Goal: Information Seeking & Learning: Learn about a topic

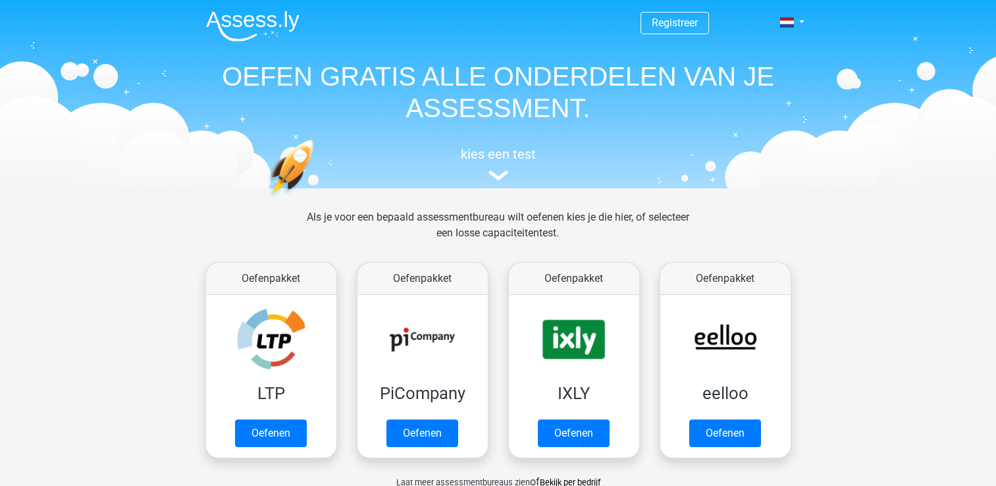
scroll to position [510, 0]
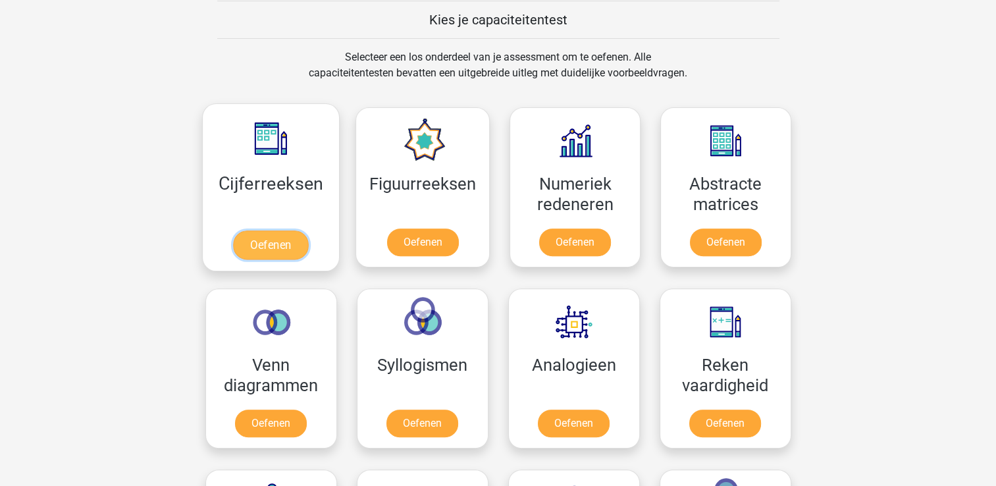
click at [261, 246] on link "Oefenen" at bounding box center [270, 244] width 75 height 29
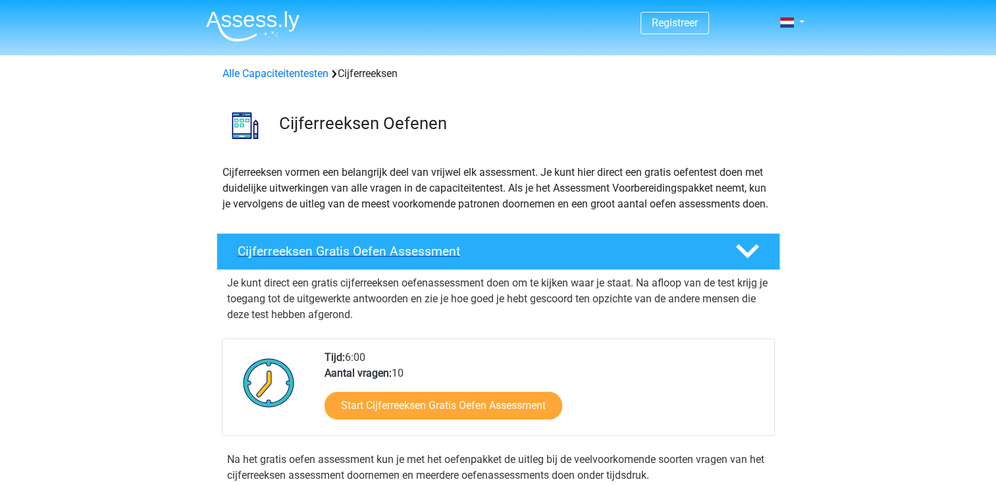
click at [309, 259] on h4 "Cijferreeksen Gratis Oefen Assessment" at bounding box center [476, 251] width 477 height 15
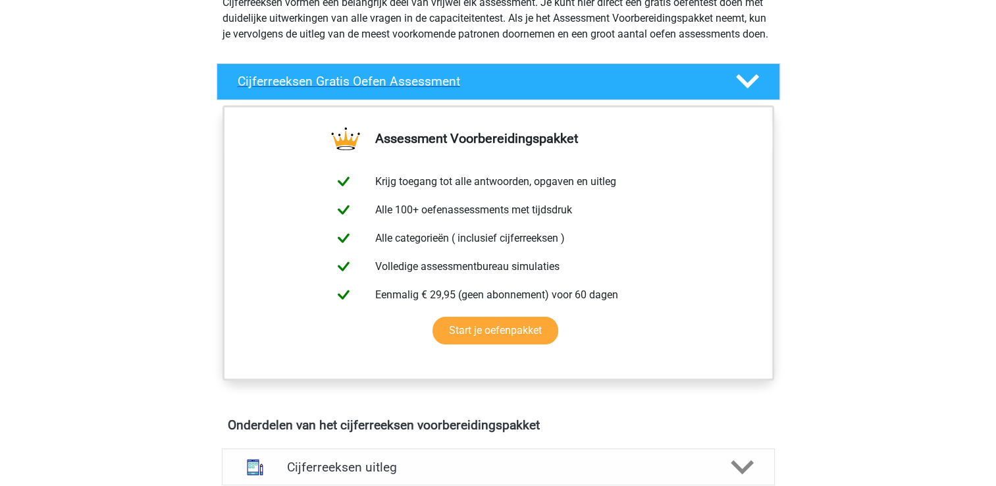
scroll to position [197, 0]
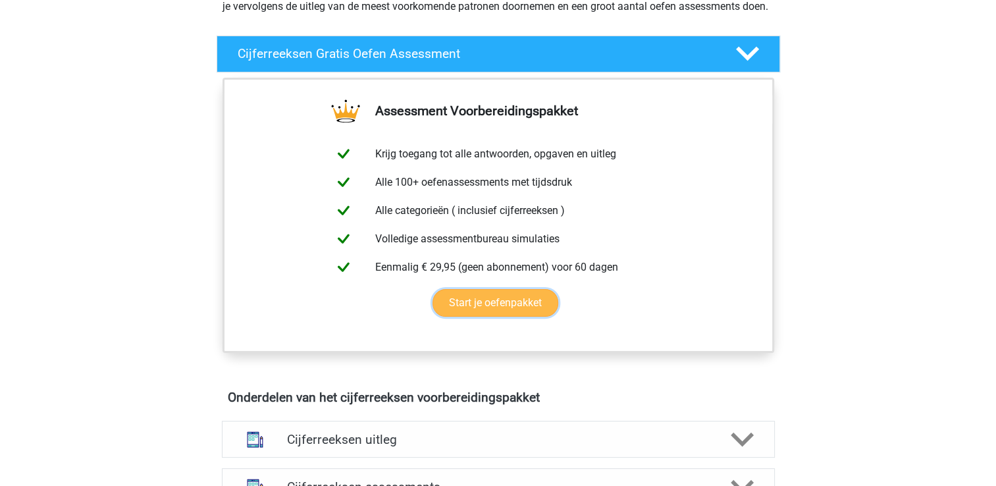
click at [458, 317] on link "Start je oefenpakket" at bounding box center [496, 303] width 126 height 28
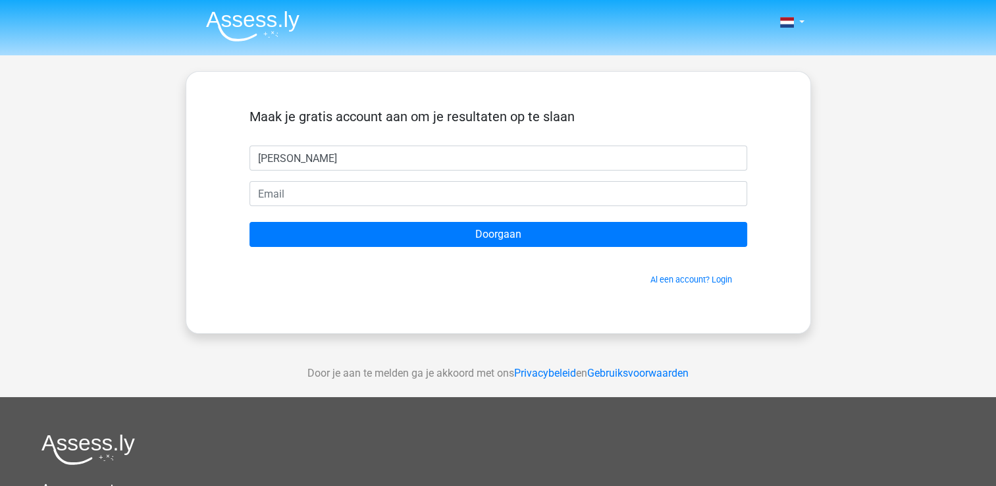
type input "[PERSON_NAME]"
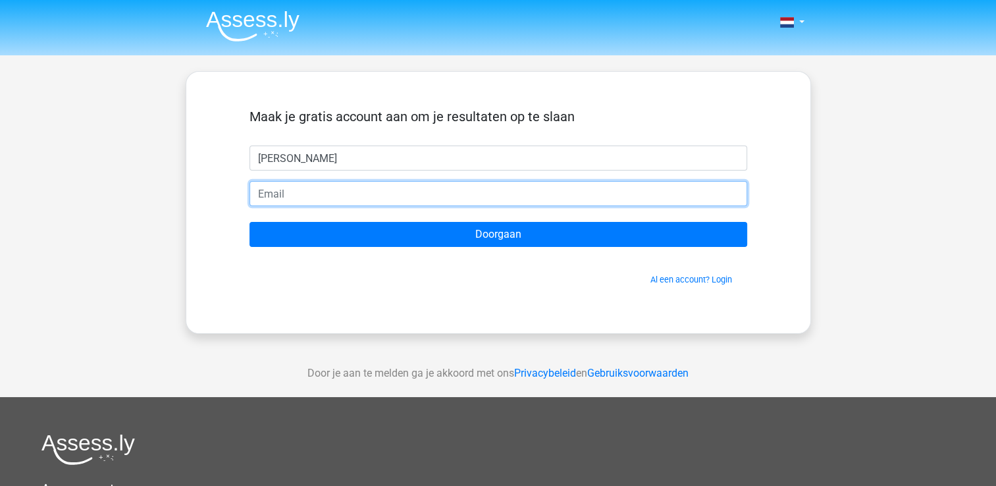
click at [278, 187] on input "email" at bounding box center [499, 193] width 498 height 25
type input "[EMAIL_ADDRESS][DOMAIN_NAME]"
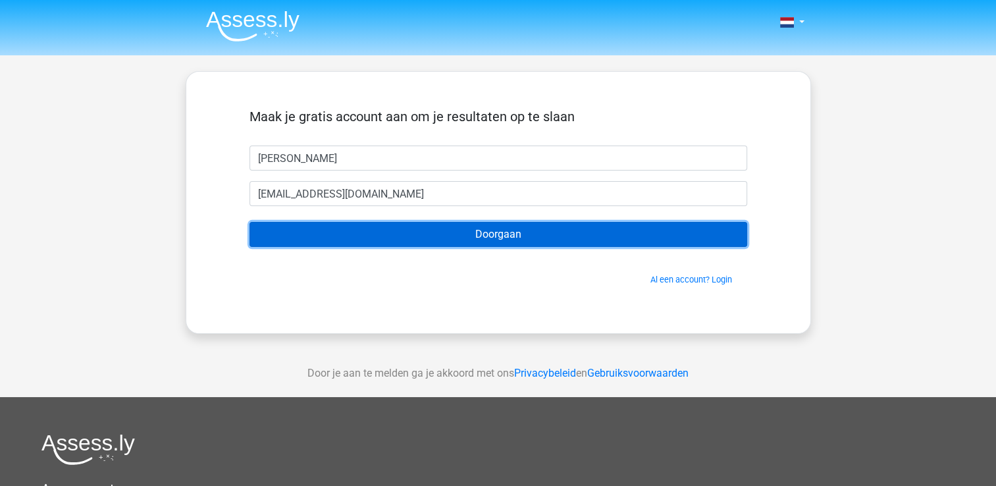
click at [488, 234] on input "Doorgaan" at bounding box center [499, 234] width 498 height 25
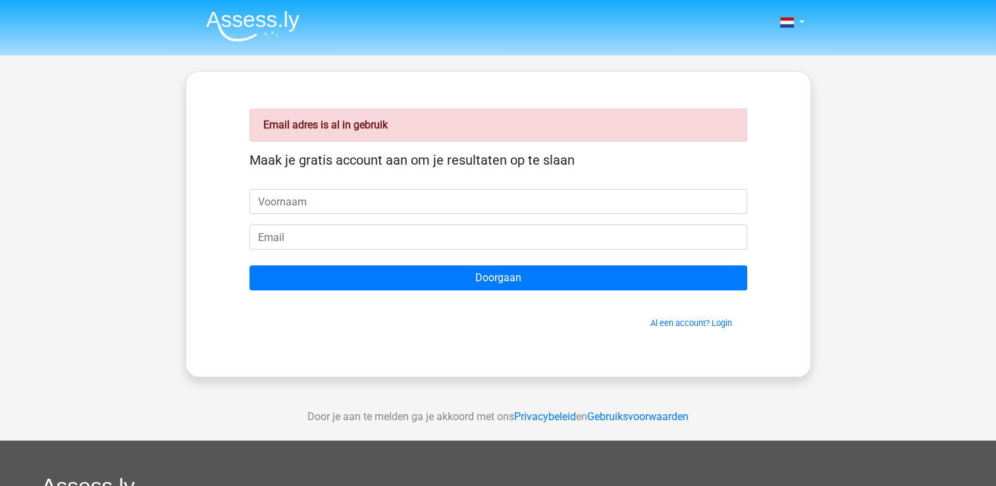
click at [280, 200] on input "text" at bounding box center [499, 201] width 498 height 25
type input "[PERSON_NAME]"
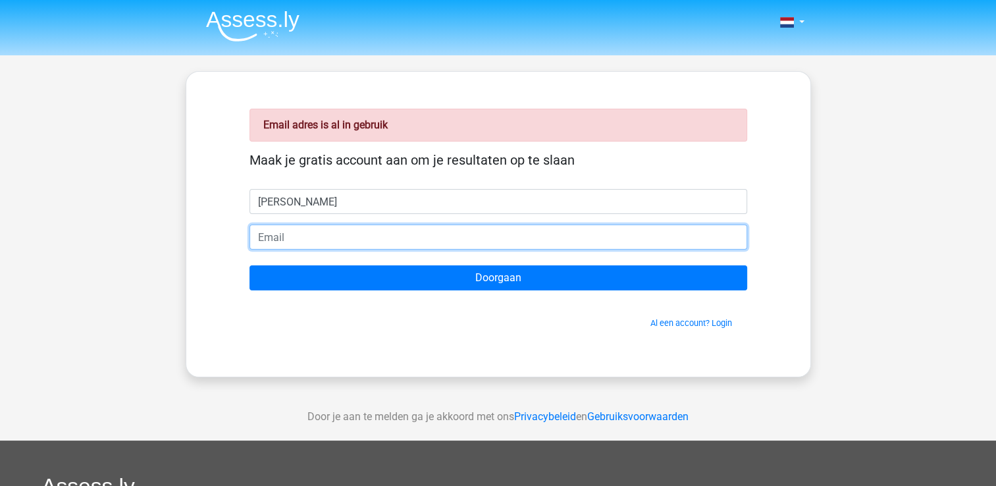
type input "[EMAIL_ADDRESS][DOMAIN_NAME]"
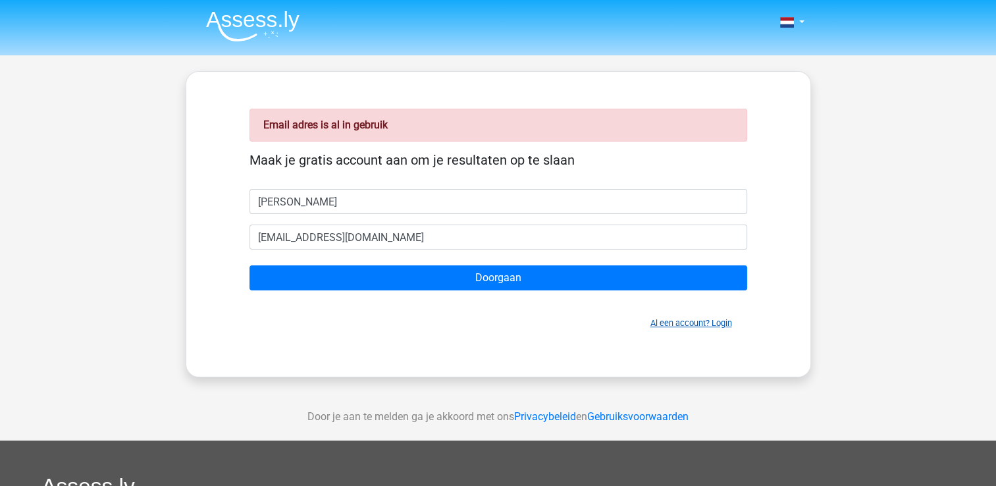
click at [723, 318] on link "Al een account? Login" at bounding box center [691, 323] width 82 height 10
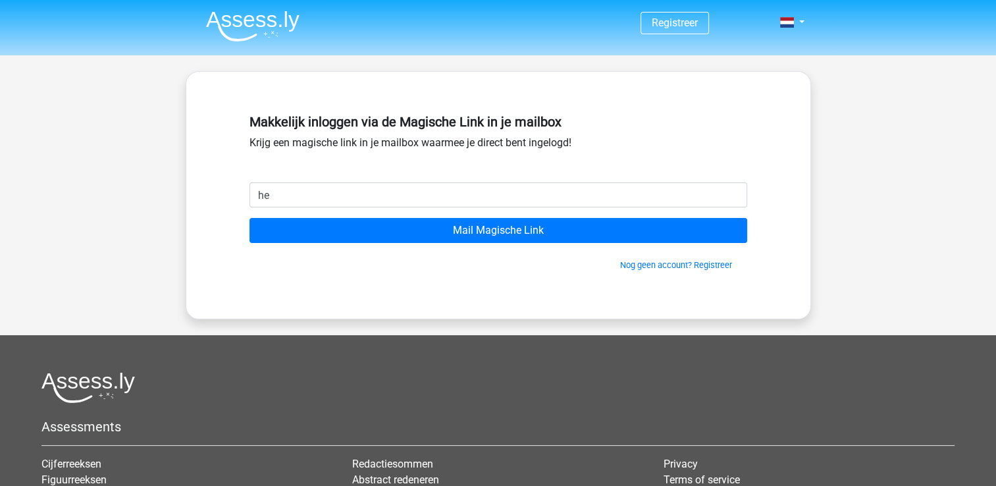
click at [348, 199] on input "he" at bounding box center [499, 194] width 498 height 25
type input "[EMAIL_ADDRESS][DOMAIN_NAME]"
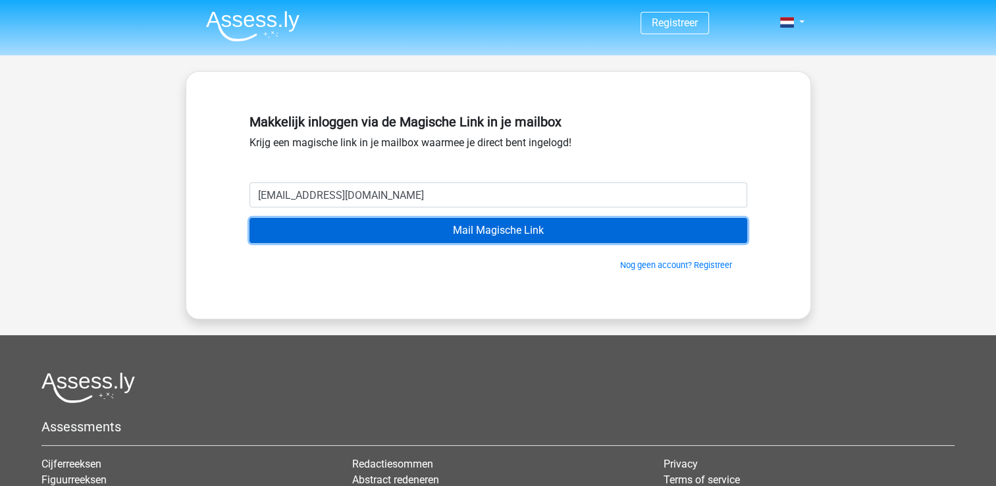
click at [481, 233] on input "Mail Magische Link" at bounding box center [499, 230] width 498 height 25
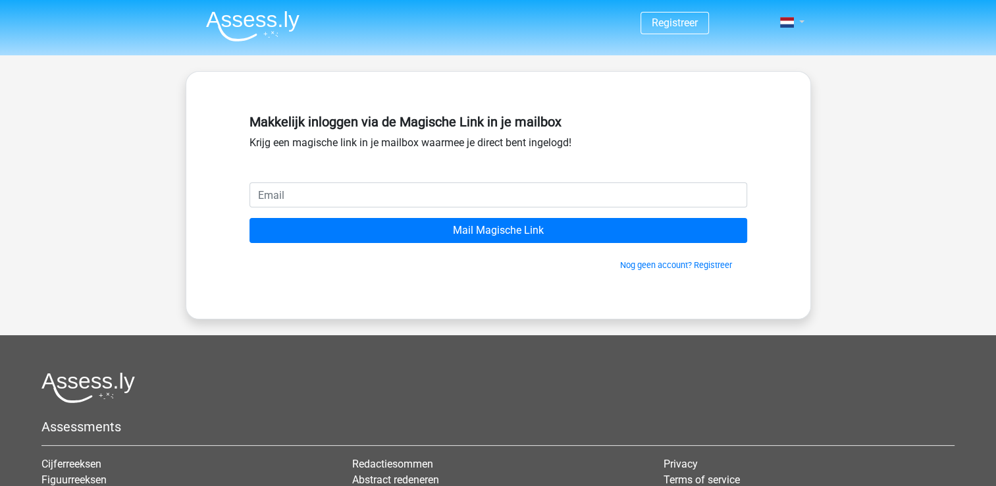
click at [800, 15] on link at bounding box center [788, 22] width 26 height 16
click at [744, 55] on link "Login" at bounding box center [753, 52] width 91 height 21
type input "[EMAIL_ADDRESS][DOMAIN_NAME]"
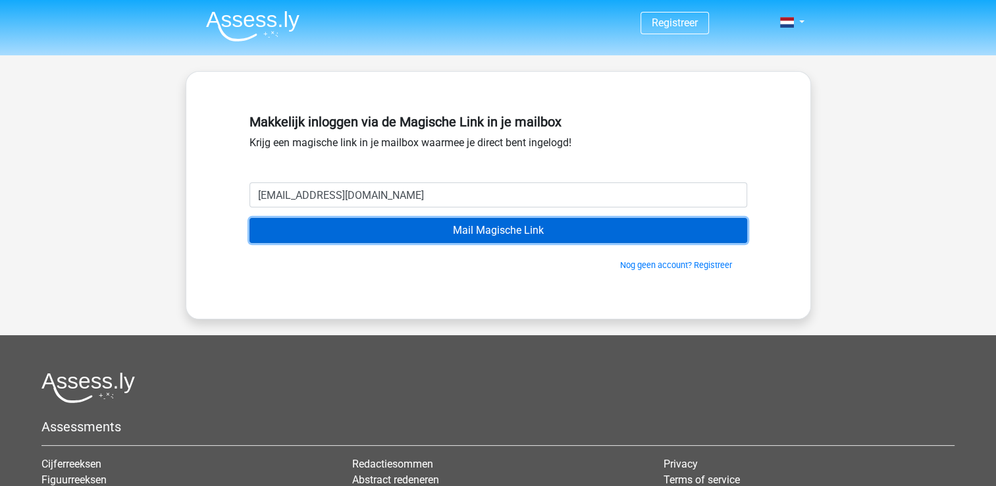
click at [519, 230] on input "Mail Magische Link" at bounding box center [499, 230] width 498 height 25
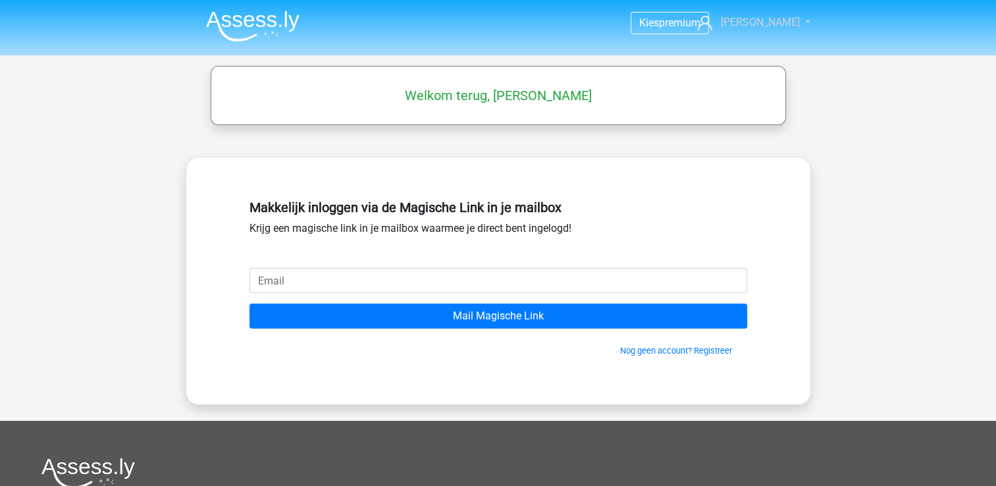
click at [791, 20] on link "[PERSON_NAME]" at bounding box center [747, 22] width 108 height 16
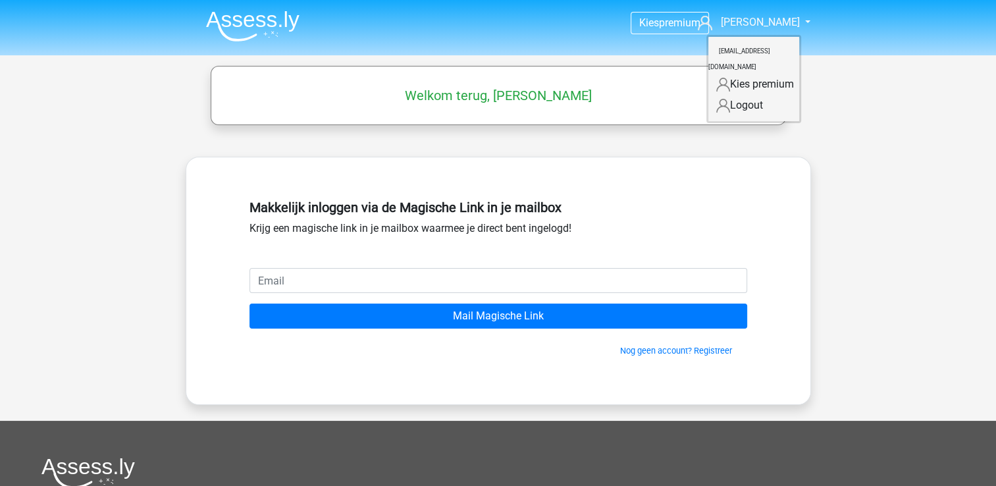
click at [852, 134] on div "Kies premium [PERSON_NAME] [EMAIL_ADDRESS][DOMAIN_NAME]" at bounding box center [498, 384] width 996 height 768
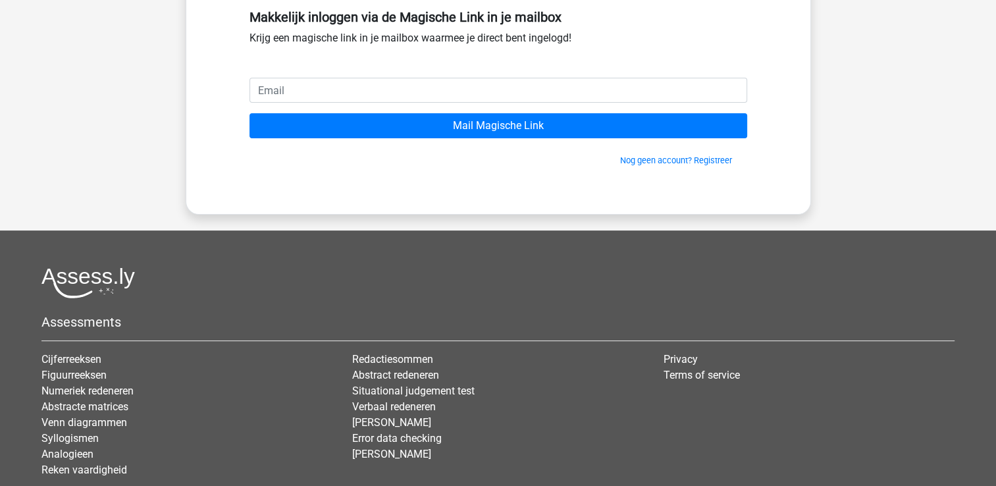
scroll to position [197, 0]
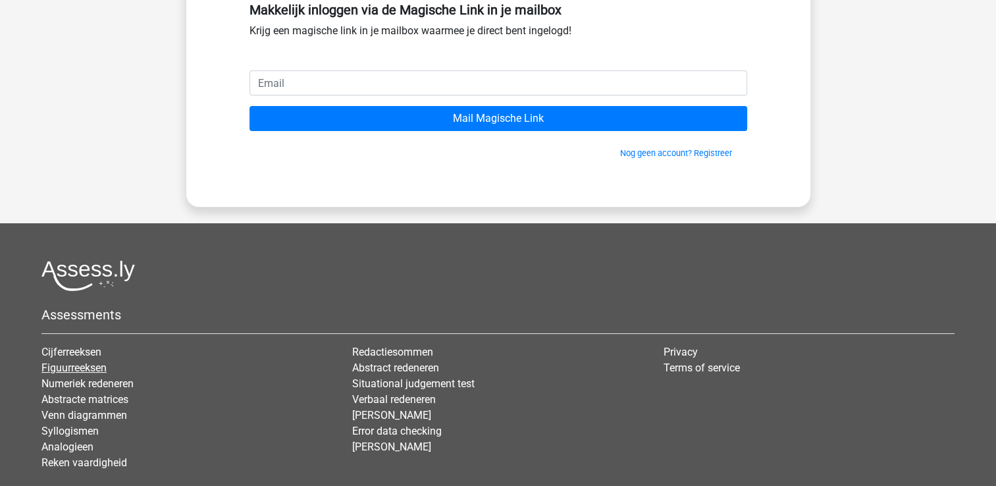
click at [61, 368] on link "Figuurreeksen" at bounding box center [73, 367] width 65 height 13
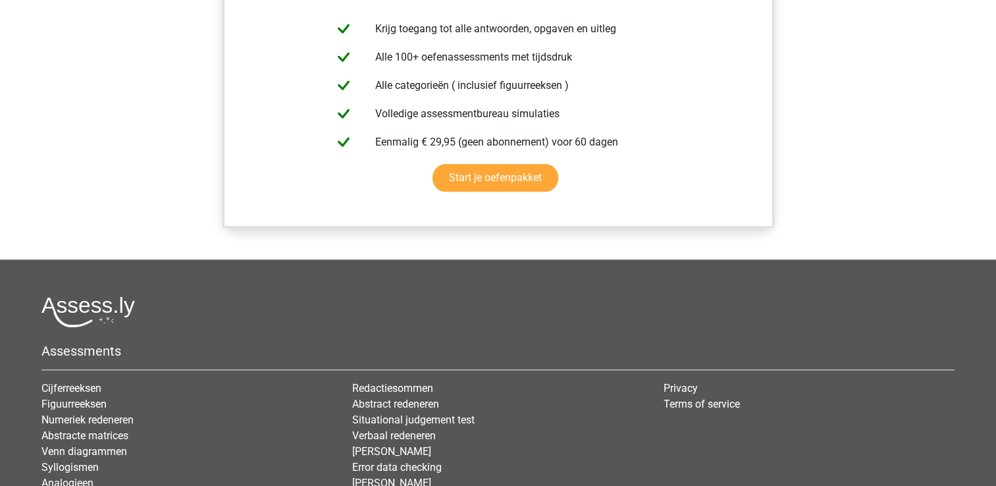
scroll to position [1119, 0]
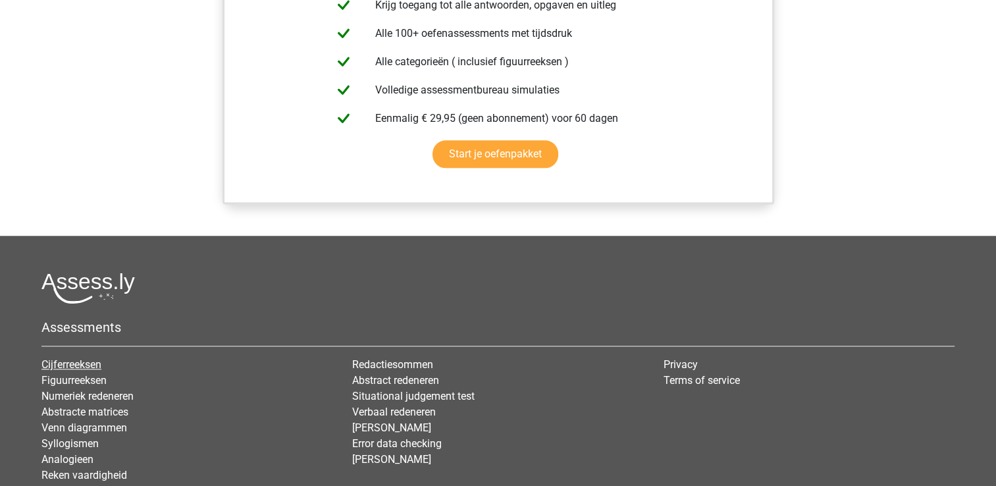
click at [86, 360] on link "Cijferreeksen" at bounding box center [71, 364] width 60 height 13
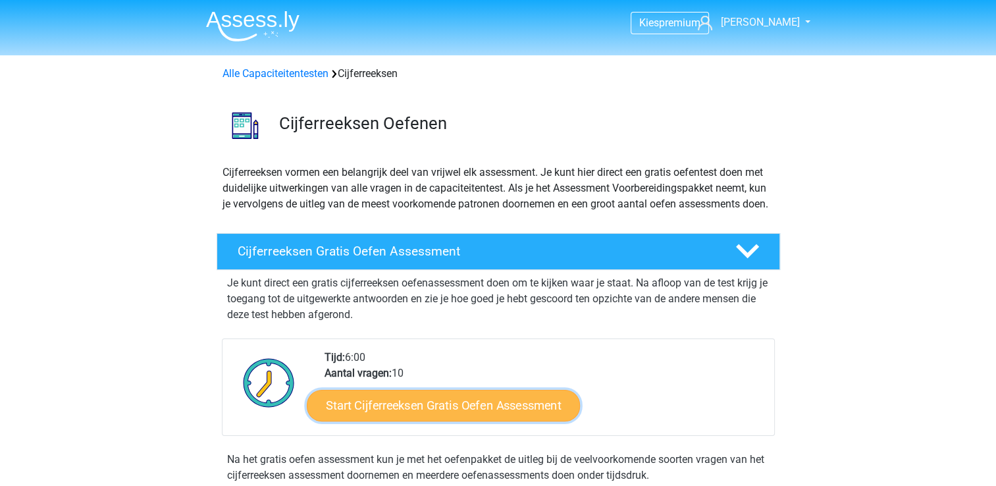
click at [371, 421] on link "Start Cijferreeksen Gratis Oefen Assessment" at bounding box center [443, 405] width 273 height 32
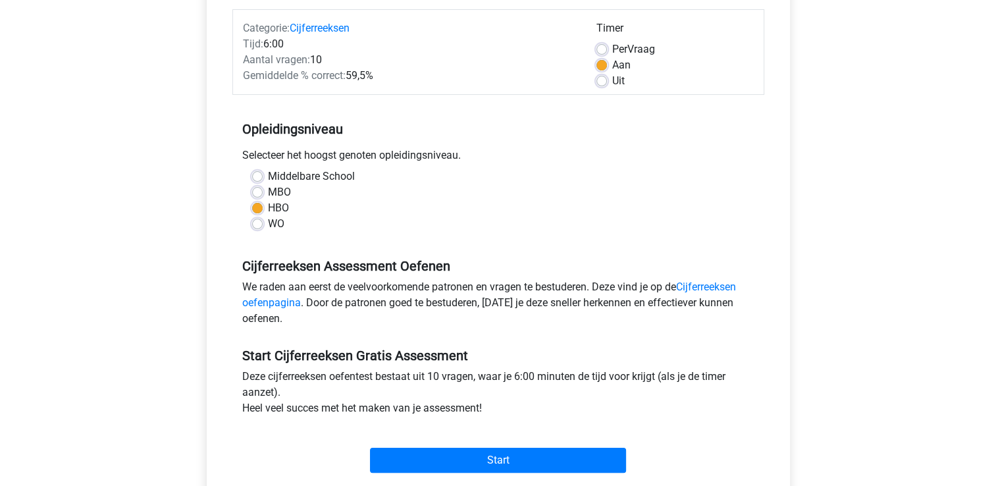
scroll to position [197, 0]
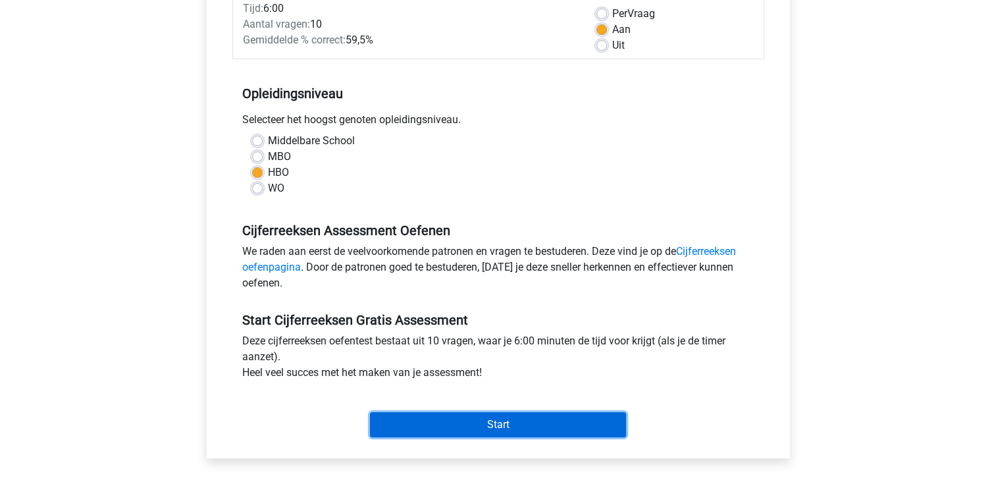
click at [493, 428] on input "Start" at bounding box center [498, 424] width 256 height 25
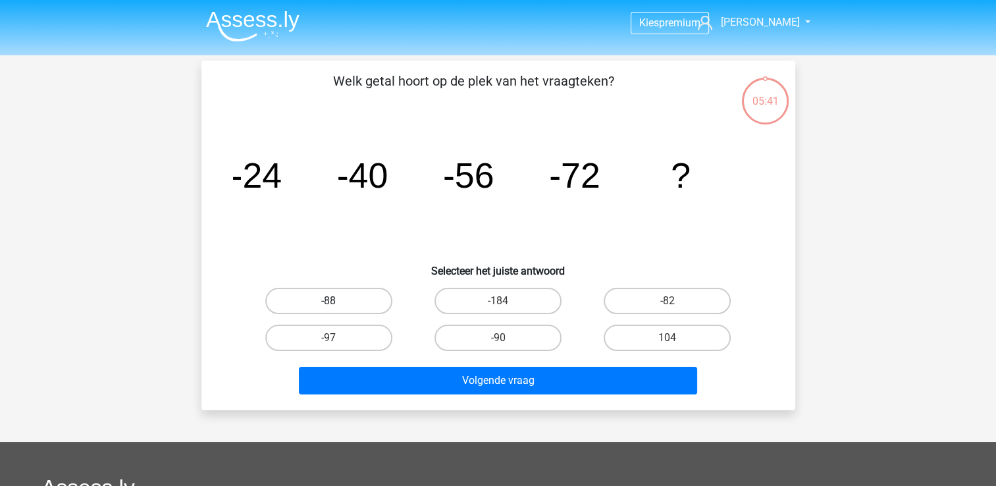
click at [344, 299] on label "-88" at bounding box center [328, 301] width 127 height 26
click at [337, 301] on input "-88" at bounding box center [332, 305] width 9 height 9
radio input "true"
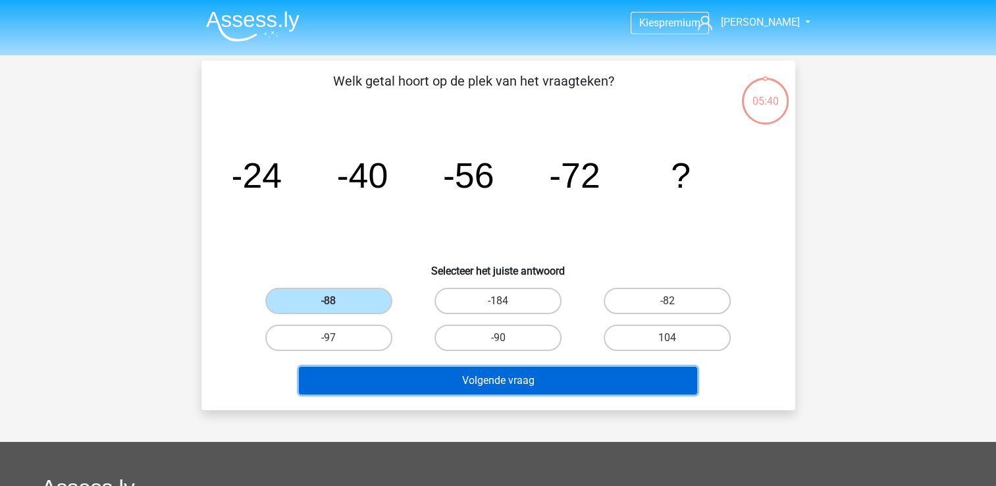
click at [418, 385] on button "Volgende vraag" at bounding box center [498, 381] width 398 height 28
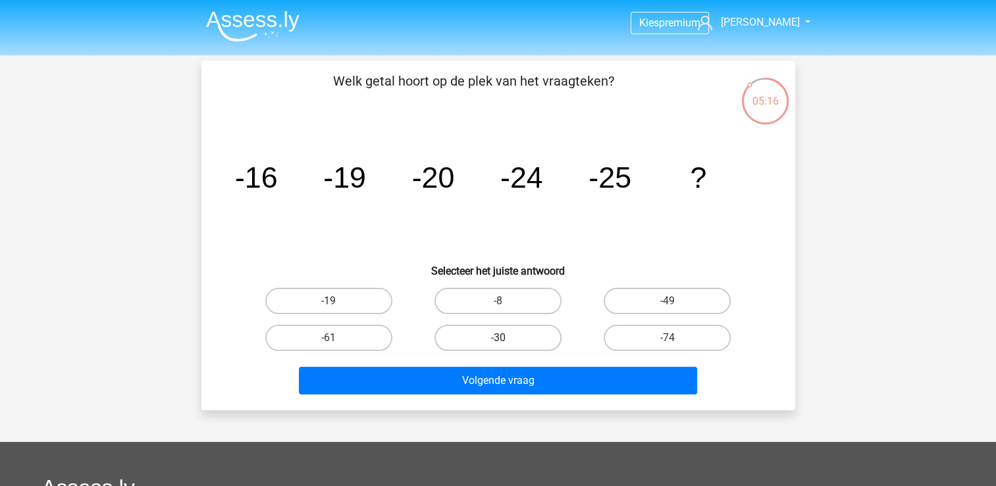
click at [469, 328] on label "-30" at bounding box center [497, 338] width 127 height 26
click at [498, 338] on input "-30" at bounding box center [502, 342] width 9 height 9
radio input "true"
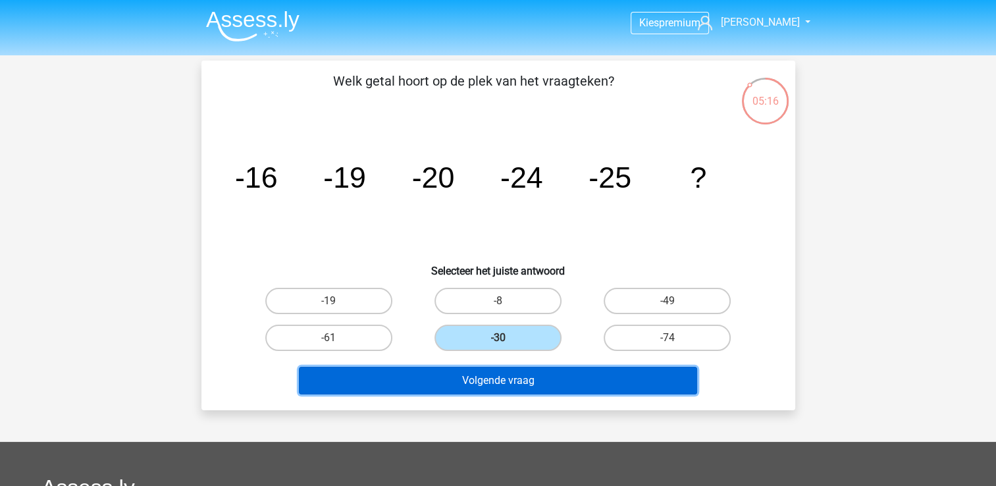
click at [463, 377] on button "Volgende vraag" at bounding box center [498, 381] width 398 height 28
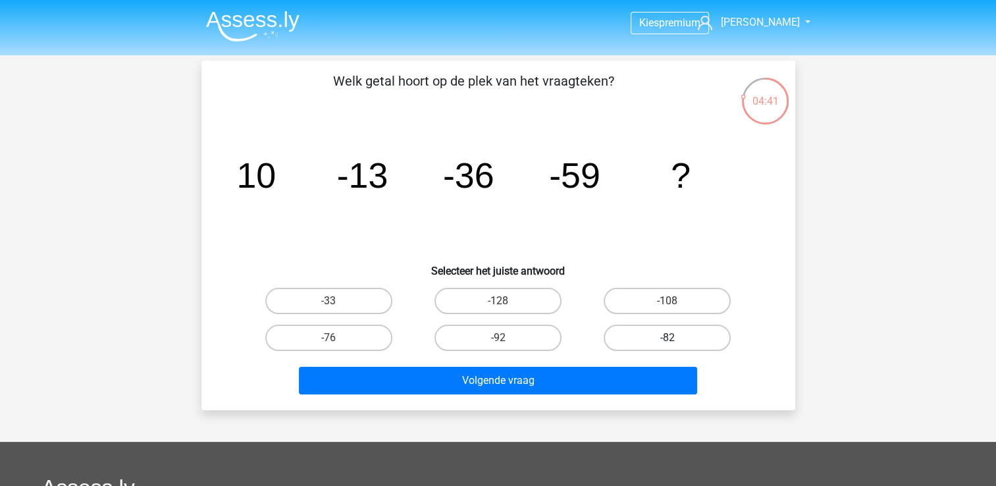
click at [655, 334] on label "-82" at bounding box center [667, 338] width 127 height 26
click at [668, 338] on input "-82" at bounding box center [672, 342] width 9 height 9
radio input "true"
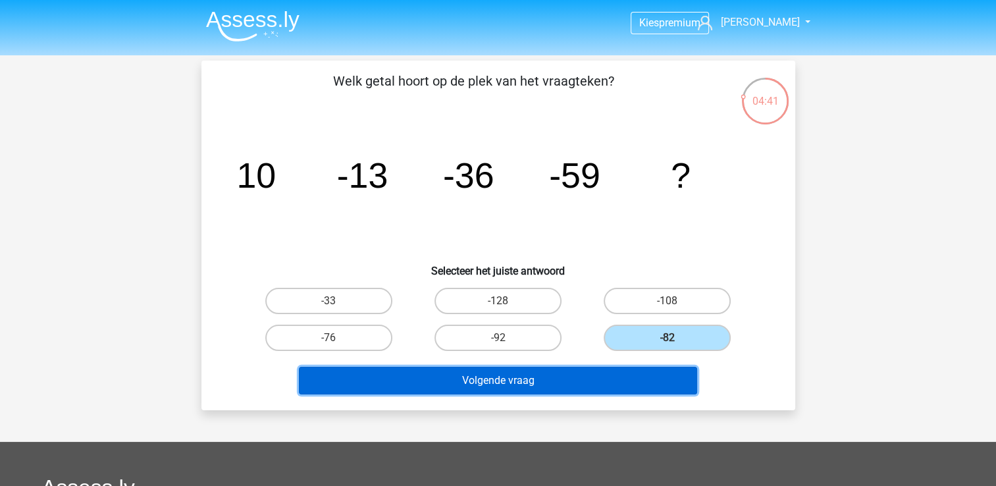
click at [533, 376] on button "Volgende vraag" at bounding box center [498, 381] width 398 height 28
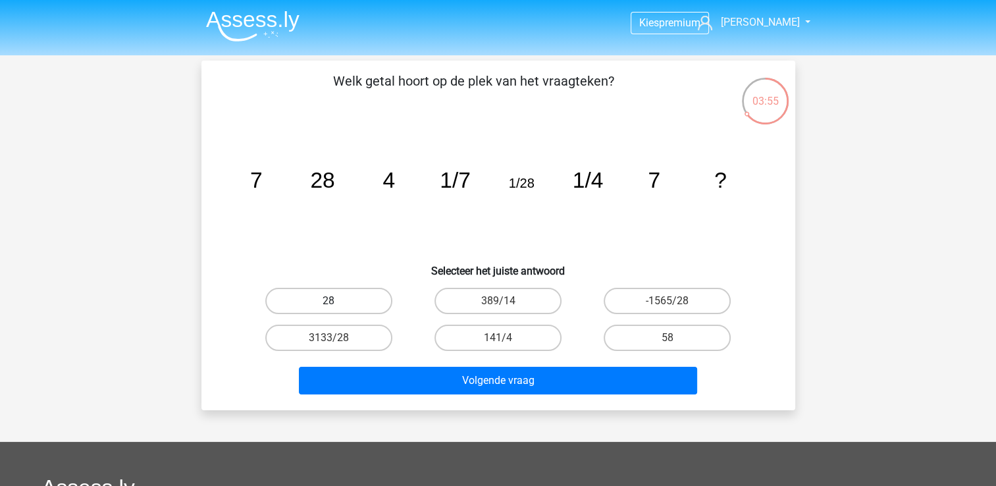
click at [354, 300] on label "28" at bounding box center [328, 301] width 127 height 26
click at [337, 301] on input "28" at bounding box center [332, 305] width 9 height 9
radio input "true"
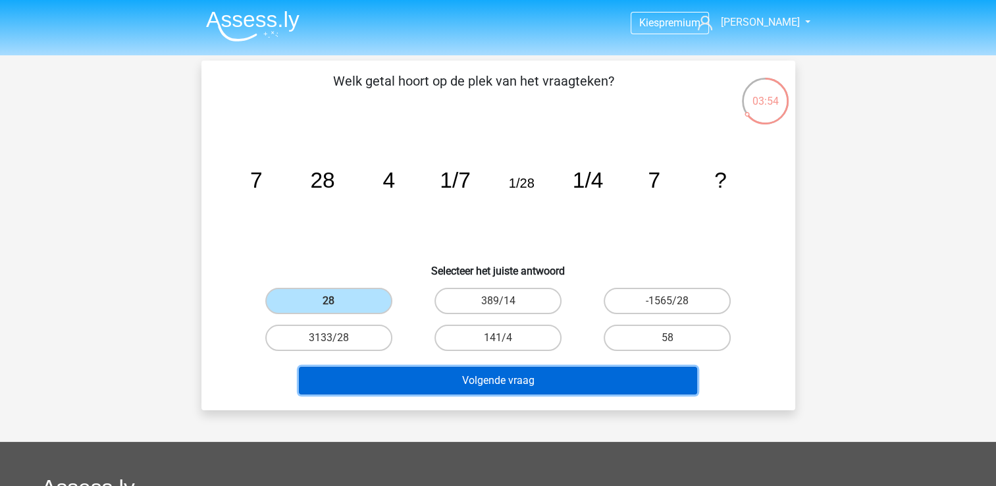
click at [429, 381] on button "Volgende vraag" at bounding box center [498, 381] width 398 height 28
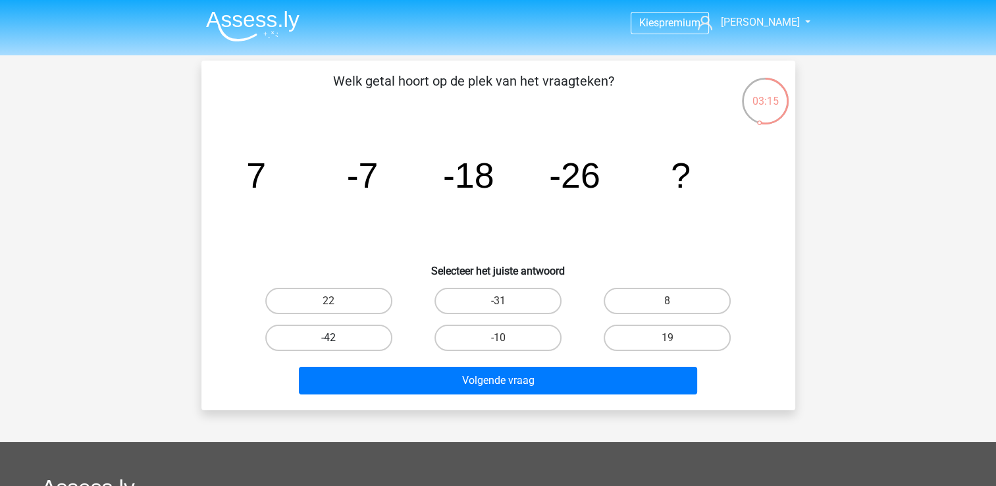
click at [358, 336] on label "-42" at bounding box center [328, 338] width 127 height 26
click at [337, 338] on input "-42" at bounding box center [332, 342] width 9 height 9
radio input "true"
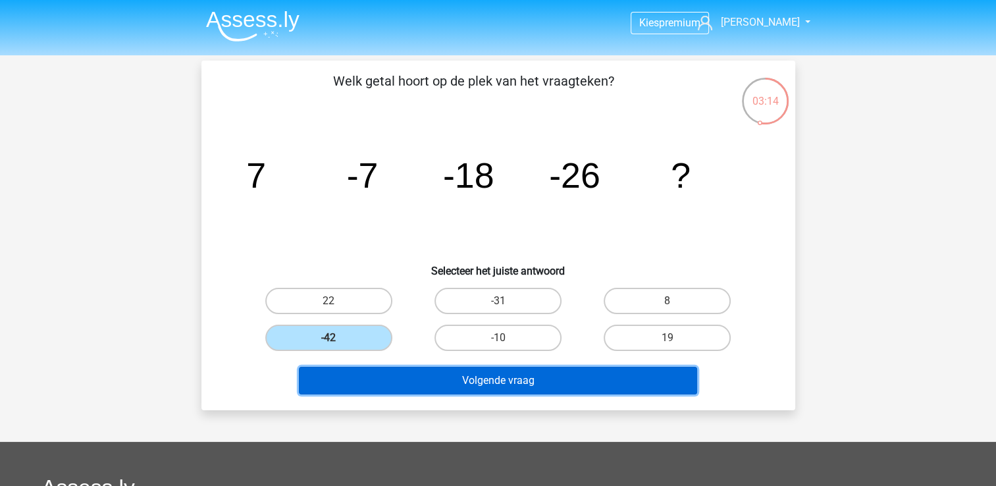
click at [388, 381] on button "Volgende vraag" at bounding box center [498, 381] width 398 height 28
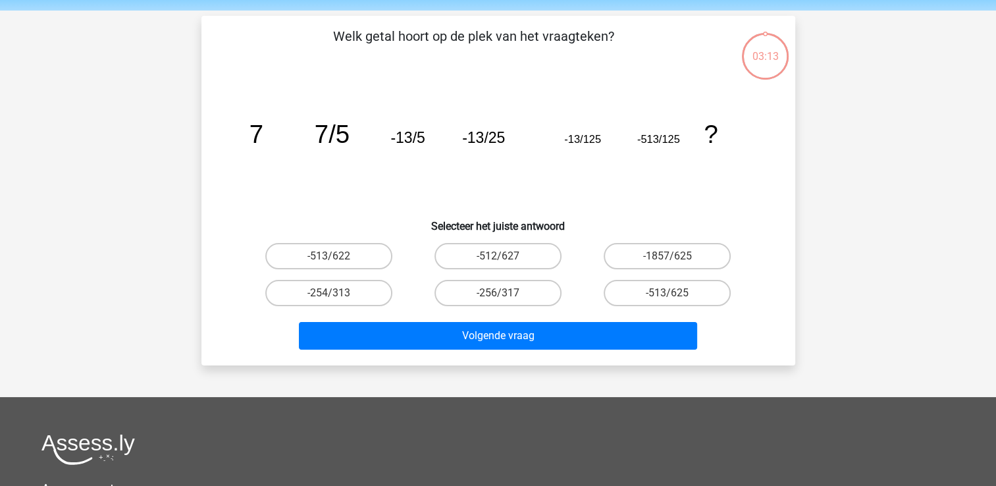
scroll to position [61, 0]
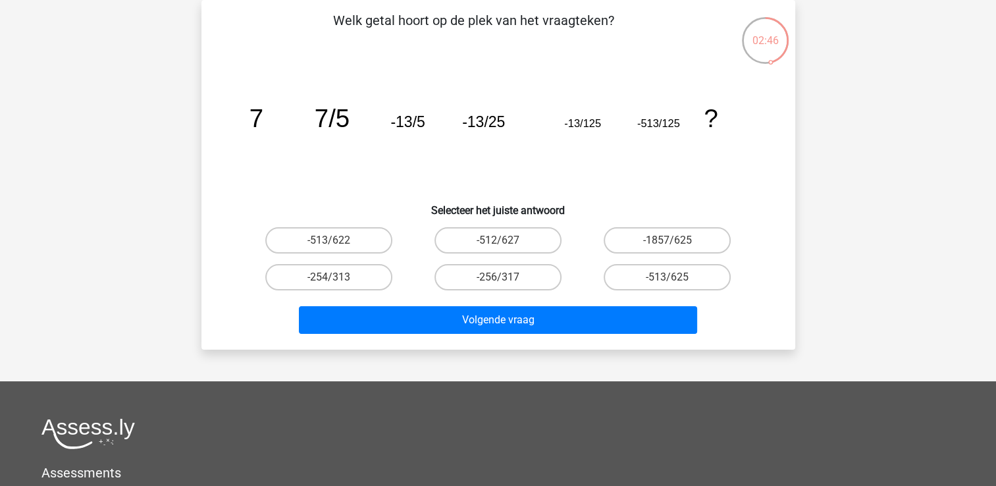
click at [498, 277] on input "-256/317" at bounding box center [502, 281] width 9 height 9
radio input "true"
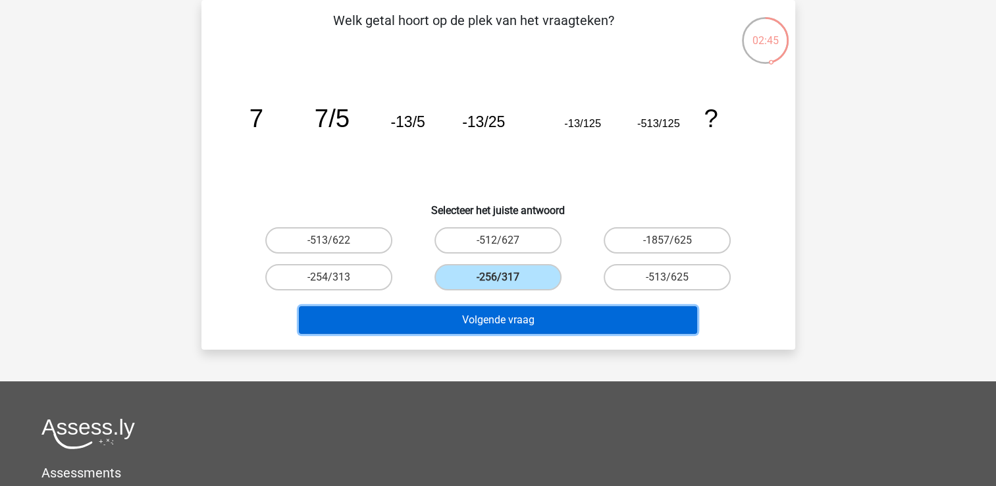
click at [492, 316] on button "Volgende vraag" at bounding box center [498, 320] width 398 height 28
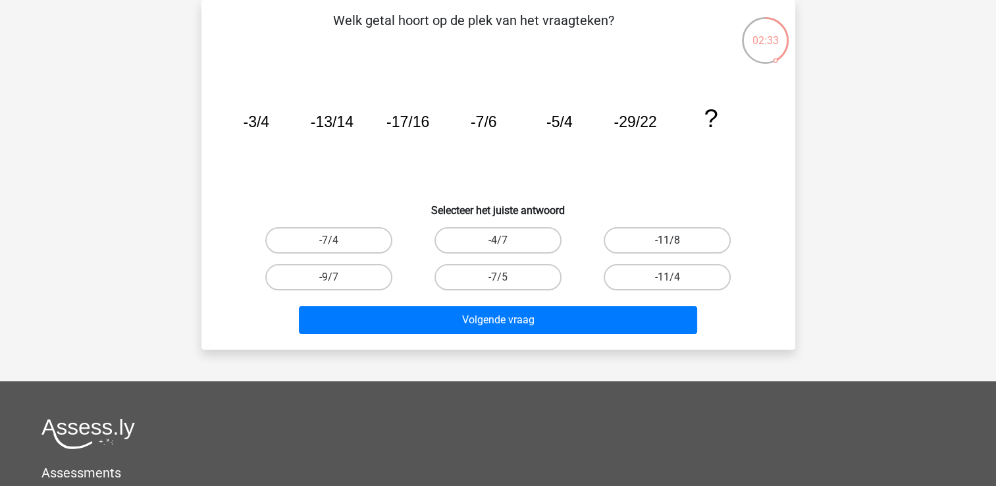
click at [624, 240] on label "-11/8" at bounding box center [667, 240] width 127 height 26
click at [668, 240] on input "-11/8" at bounding box center [672, 244] width 9 height 9
radio input "true"
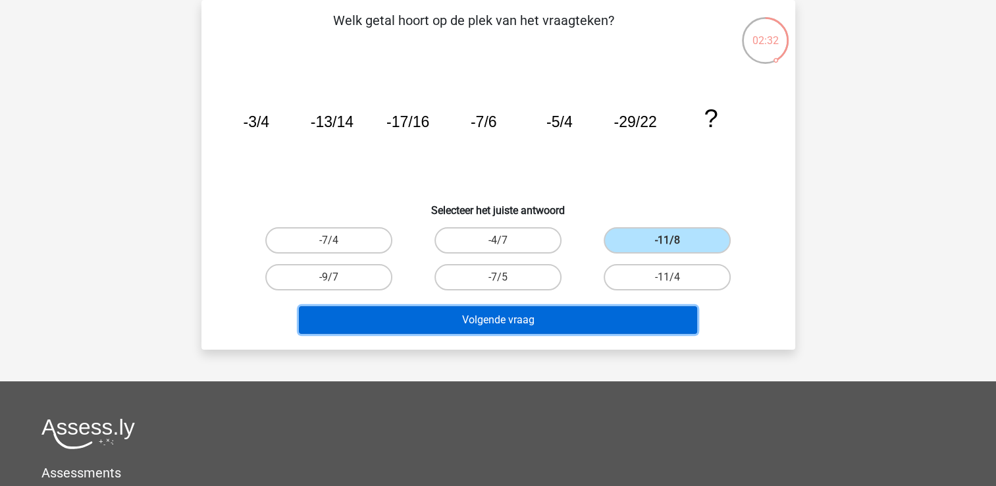
click at [513, 315] on button "Volgende vraag" at bounding box center [498, 320] width 398 height 28
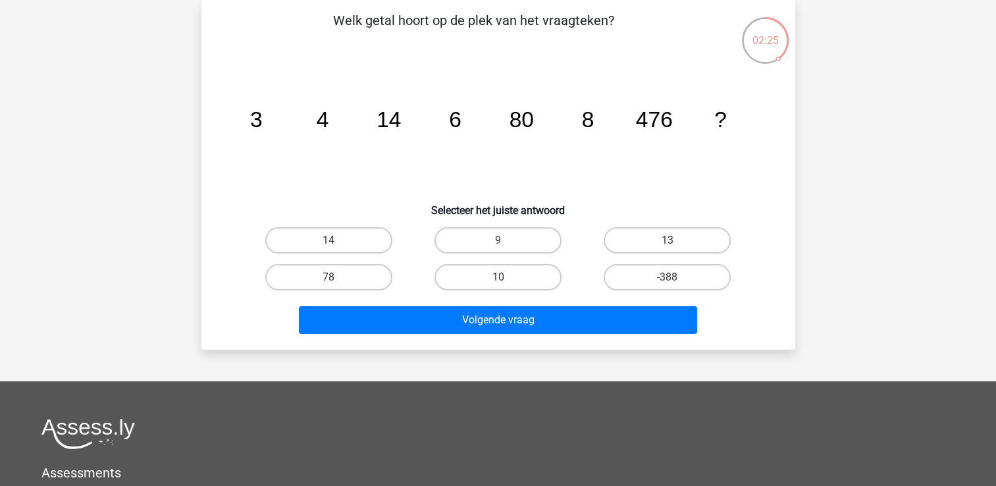
drag, startPoint x: 465, startPoint y: 276, endPoint x: 464, endPoint y: 296, distance: 19.1
click at [466, 276] on label "10" at bounding box center [497, 277] width 127 height 26
click at [498, 277] on input "10" at bounding box center [502, 281] width 9 height 9
radio input "true"
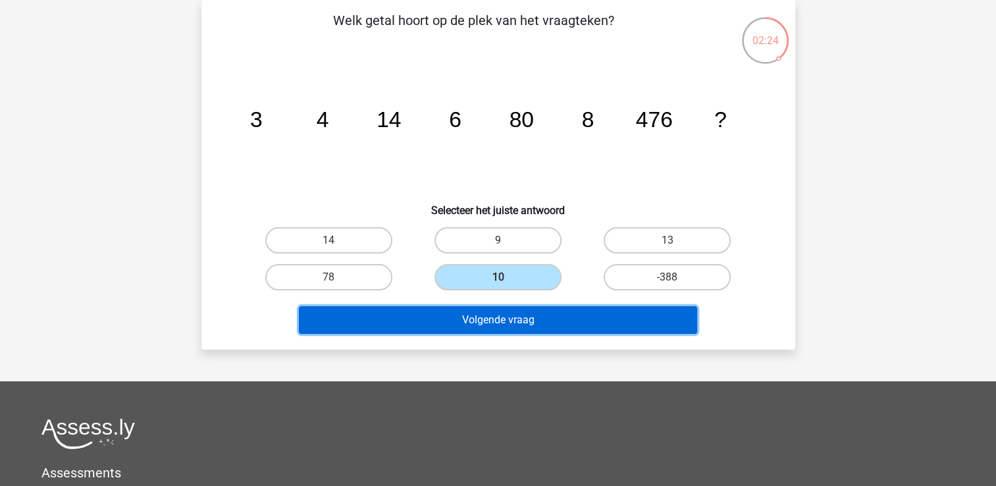
click at [448, 319] on button "Volgende vraag" at bounding box center [498, 320] width 398 height 28
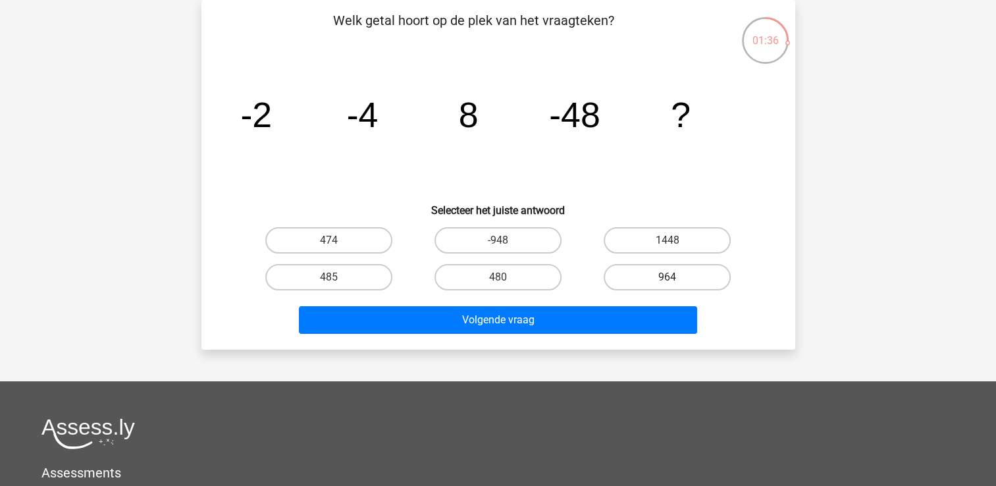
click at [646, 275] on label "964" at bounding box center [667, 277] width 127 height 26
click at [668, 277] on input "964" at bounding box center [672, 281] width 9 height 9
radio input "true"
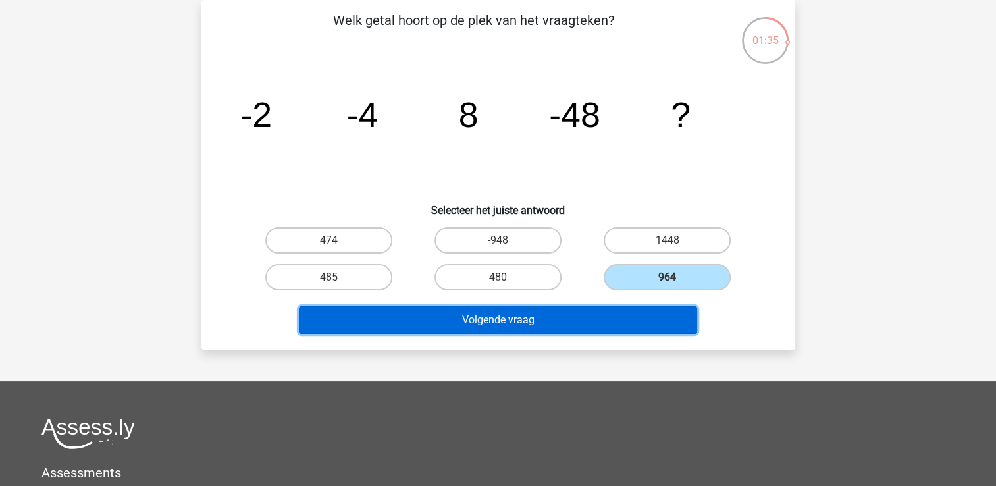
click at [566, 317] on button "Volgende vraag" at bounding box center [498, 320] width 398 height 28
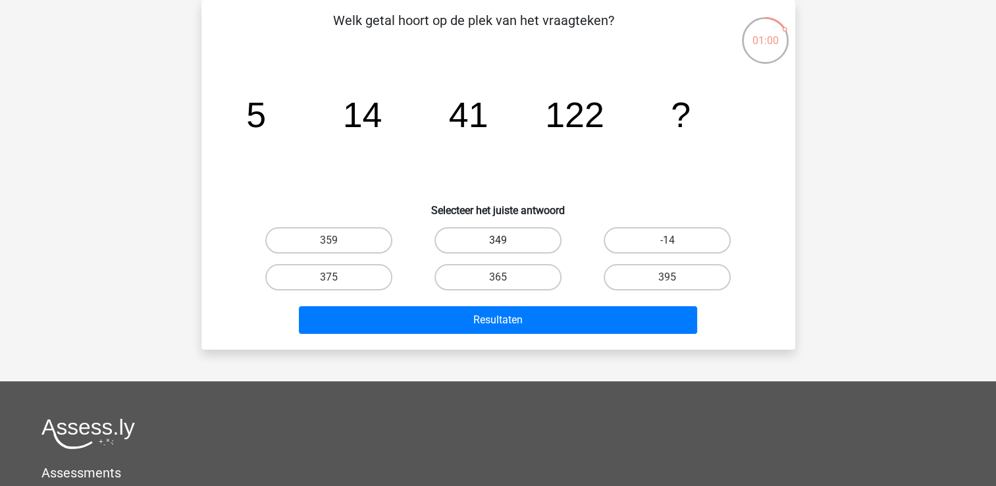
click at [521, 241] on label "349" at bounding box center [497, 240] width 127 height 26
click at [506, 241] on input "349" at bounding box center [502, 244] width 9 height 9
radio input "true"
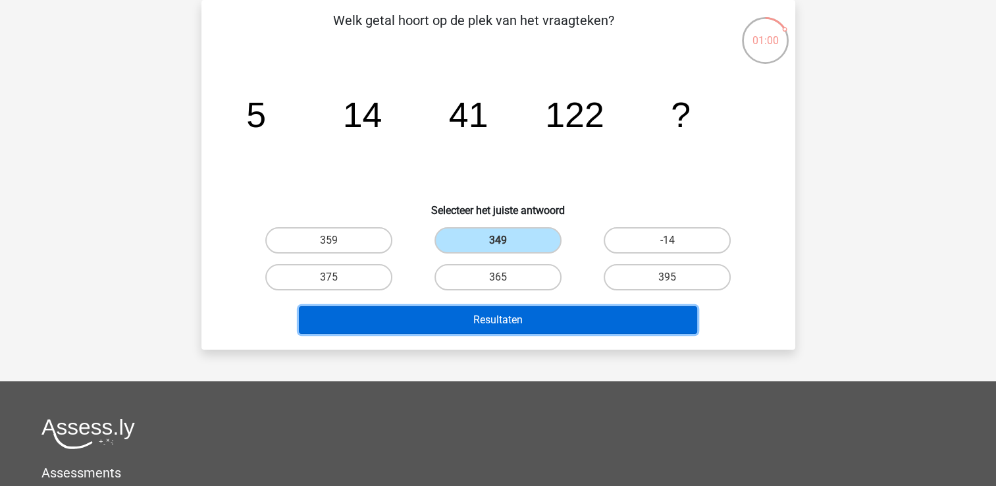
click at [503, 317] on button "Resultaten" at bounding box center [498, 320] width 398 height 28
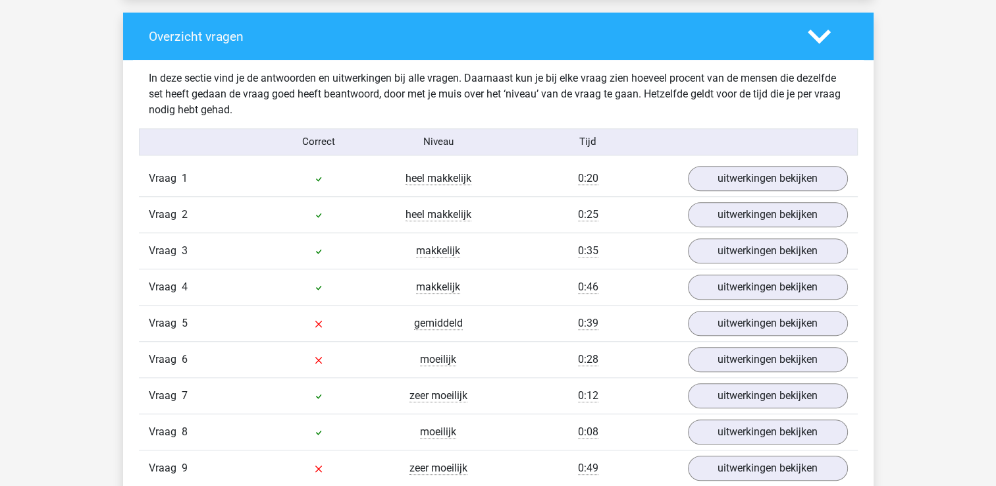
scroll to position [987, 0]
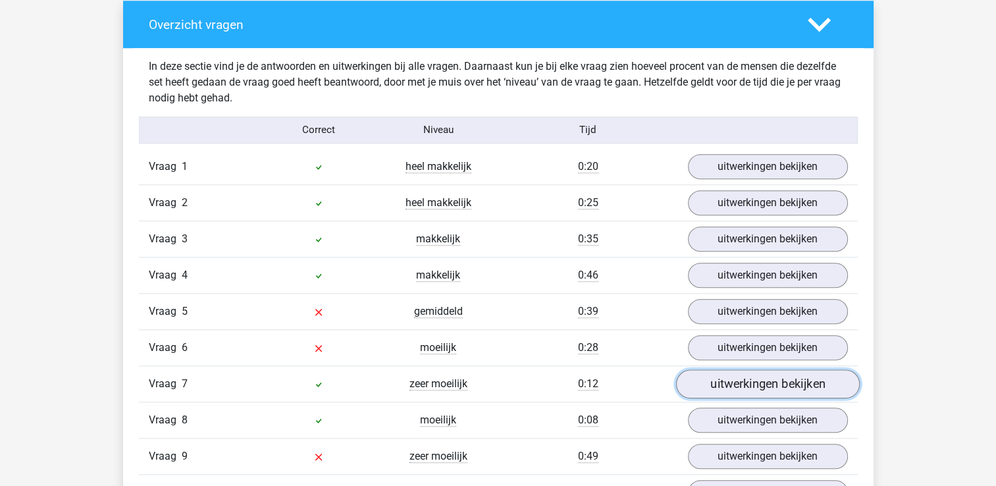
click at [726, 381] on link "uitwerkingen bekijken" at bounding box center [767, 383] width 184 height 29
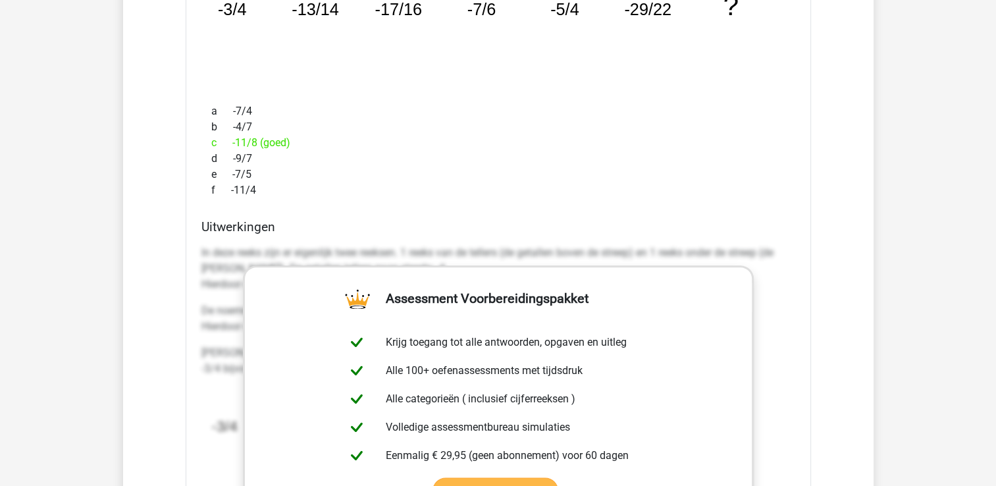
scroll to position [1514, 0]
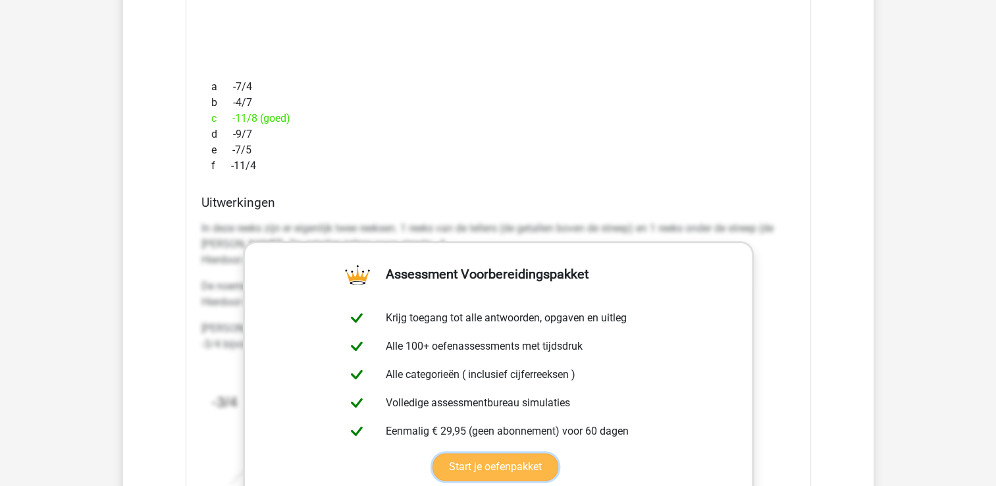
click at [502, 460] on link "Start je oefenpakket" at bounding box center [496, 467] width 126 height 28
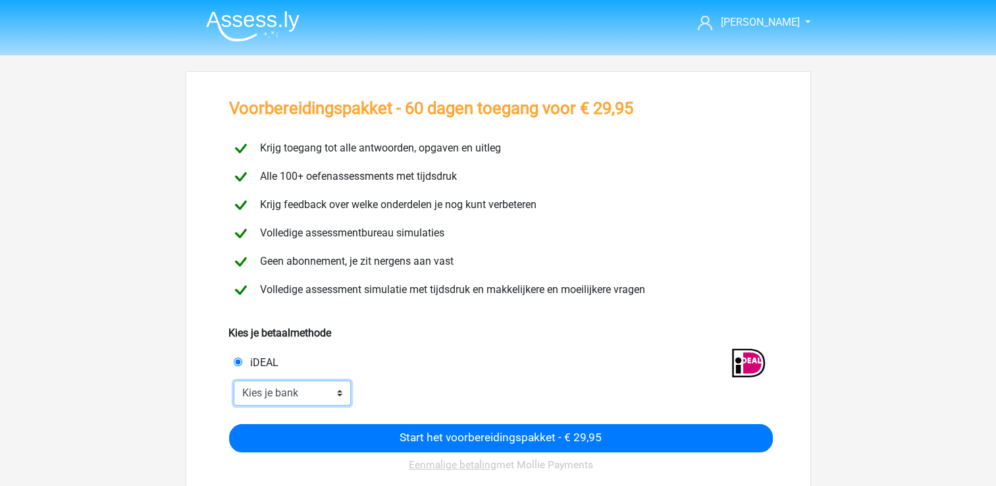
click at [337, 393] on select "Kies je bank ABN AMRO ING Rabobank ASN Bank bunq Knab N26 NN Regiobank Revolut …" at bounding box center [293, 393] width 118 height 25
select select "ideal_RABONL2U"
click at [234, 381] on select "Kies je bank ABN AMRO ING Rabobank ASN Bank bunq Knab N26 NN Regiobank Revolut …" at bounding box center [293, 393] width 118 height 25
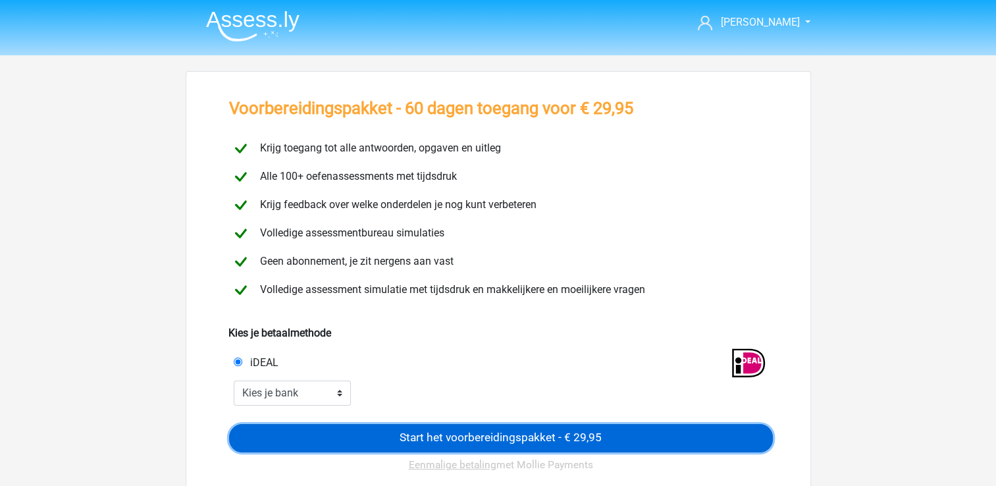
click at [457, 435] on input "Start het voorbereidingspakket - € 29,95" at bounding box center [501, 438] width 544 height 28
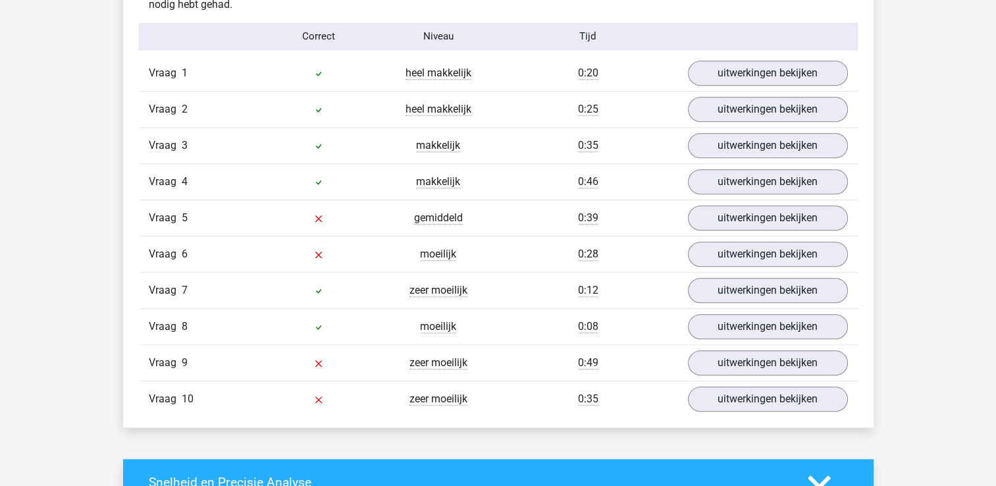
scroll to position [1119, 0]
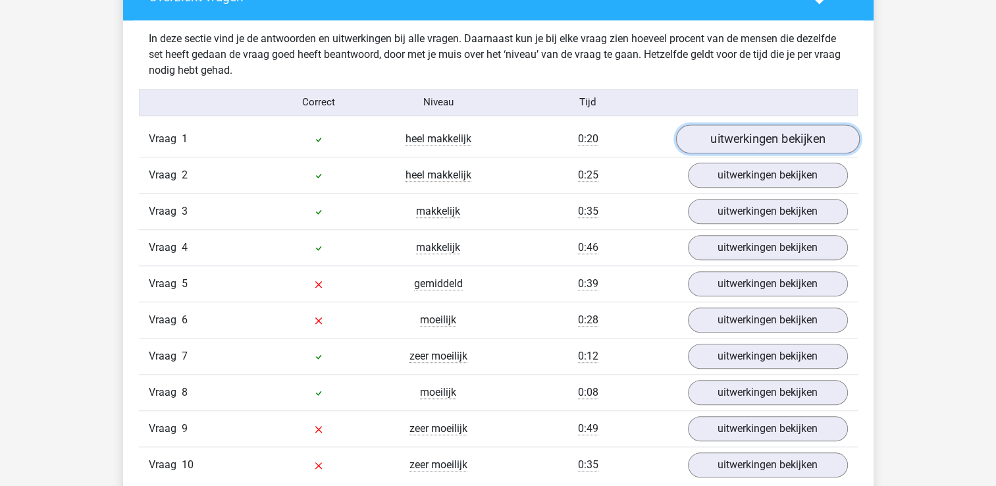
click at [735, 130] on link "uitwerkingen bekijken" at bounding box center [767, 138] width 184 height 29
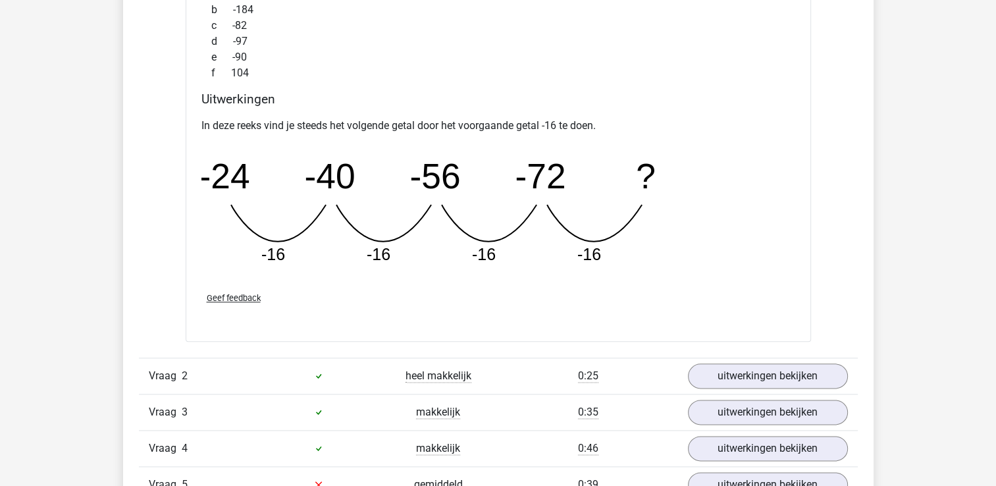
scroll to position [1514, 0]
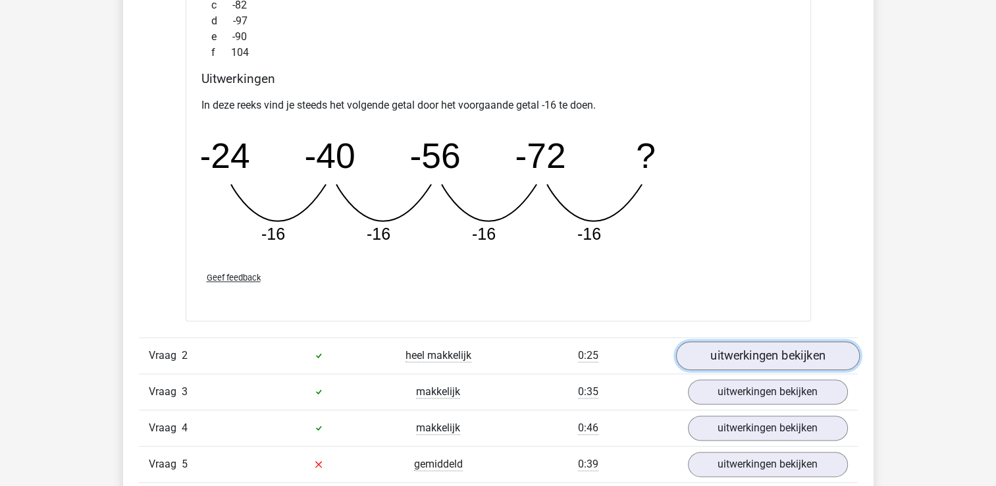
click at [739, 351] on link "uitwerkingen bekijken" at bounding box center [767, 355] width 184 height 29
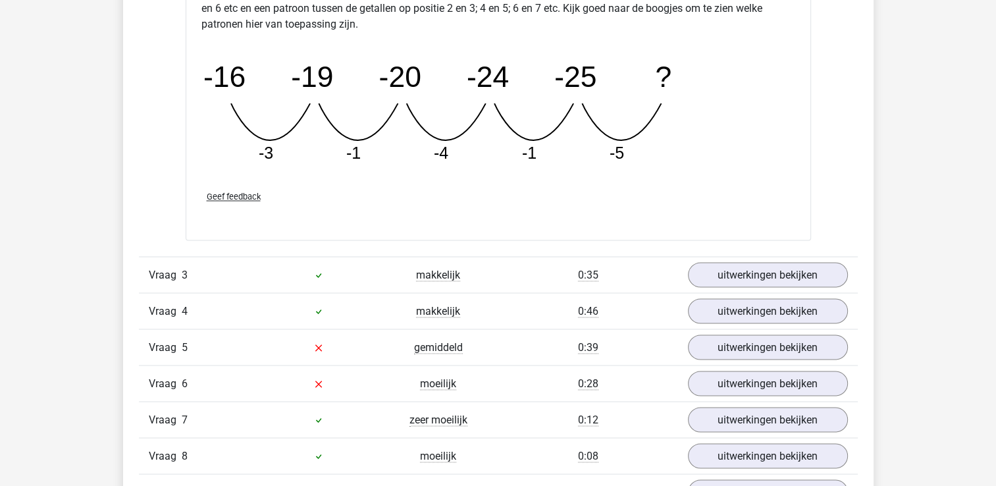
scroll to position [2238, 0]
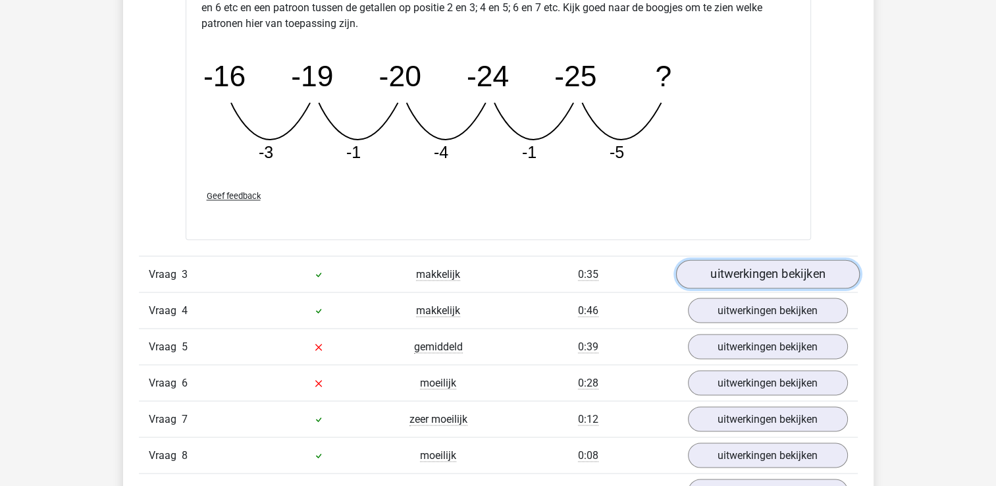
click at [751, 269] on link "uitwerkingen bekijken" at bounding box center [767, 274] width 184 height 29
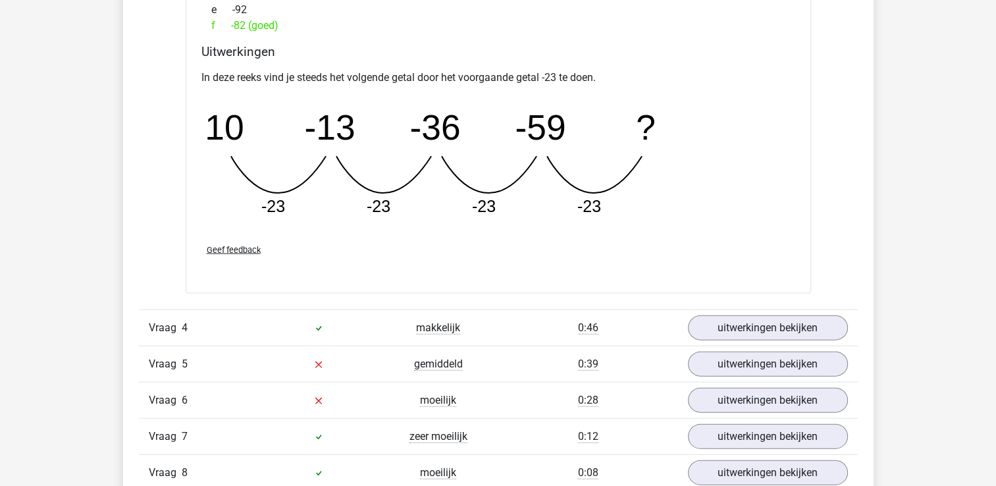
scroll to position [2831, 0]
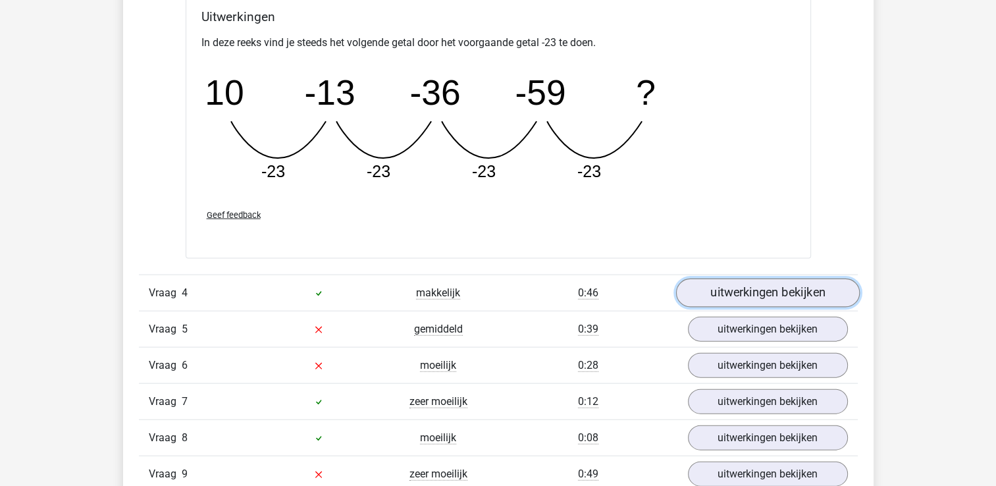
click at [742, 286] on link "uitwerkingen bekijken" at bounding box center [767, 292] width 184 height 29
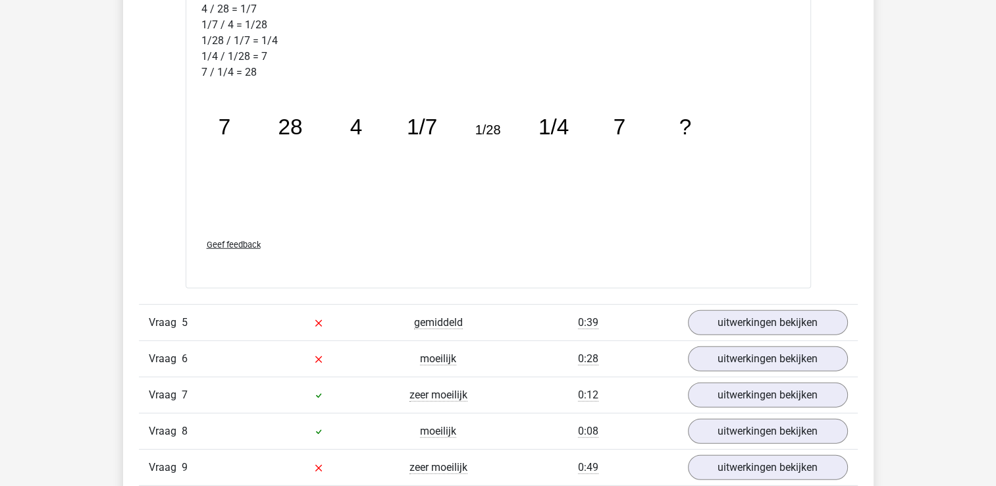
scroll to position [3555, 0]
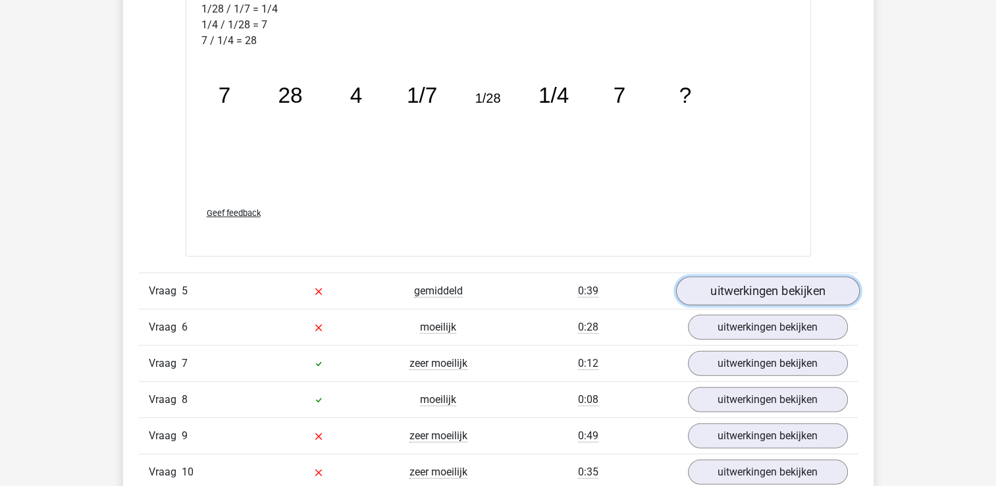
click at [731, 290] on link "uitwerkingen bekijken" at bounding box center [767, 290] width 184 height 29
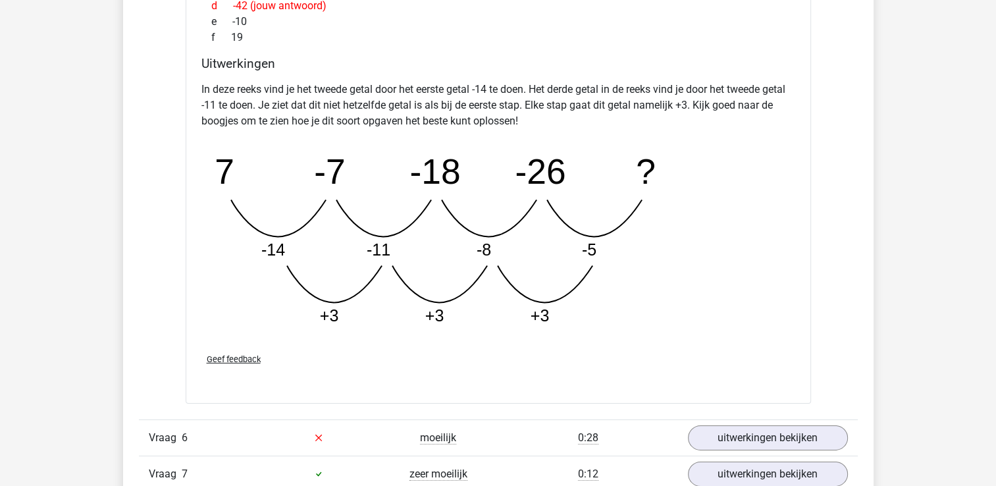
scroll to position [4147, 0]
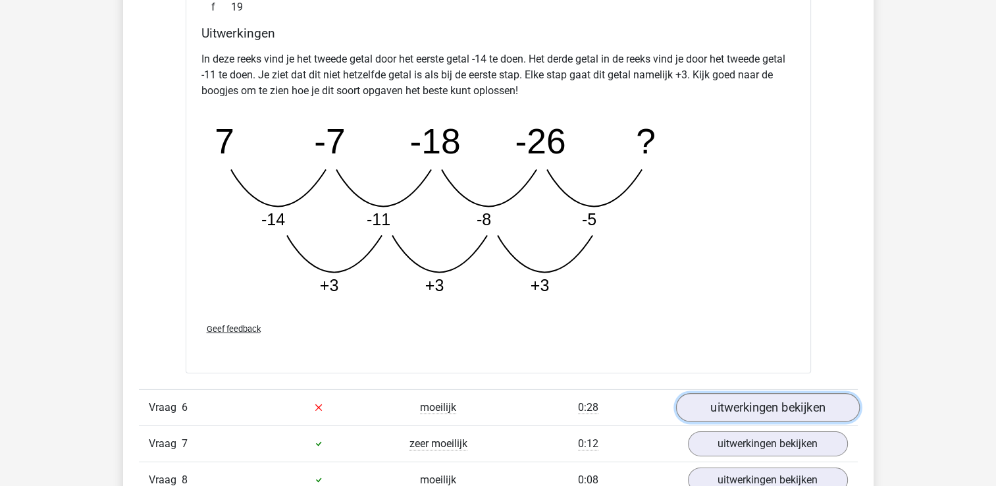
click at [751, 405] on link "uitwerkingen bekijken" at bounding box center [767, 407] width 184 height 29
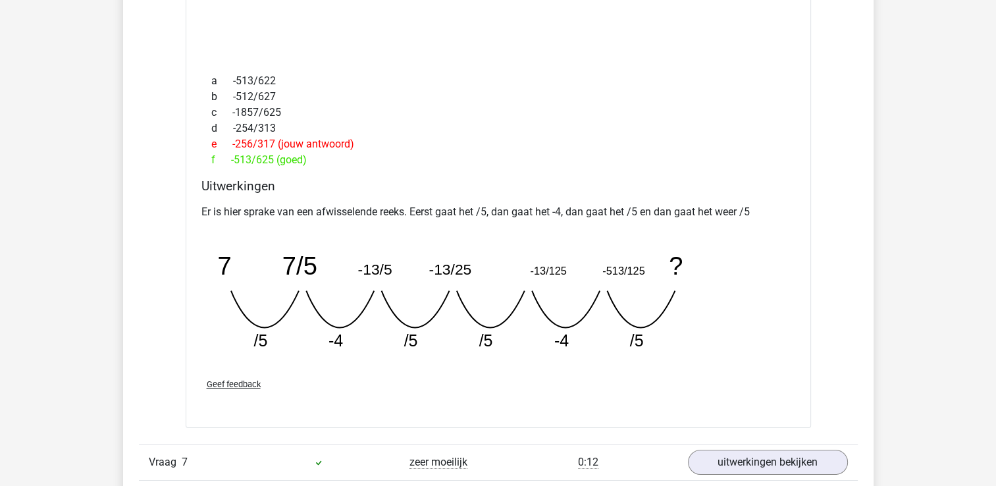
scroll to position [4769, 0]
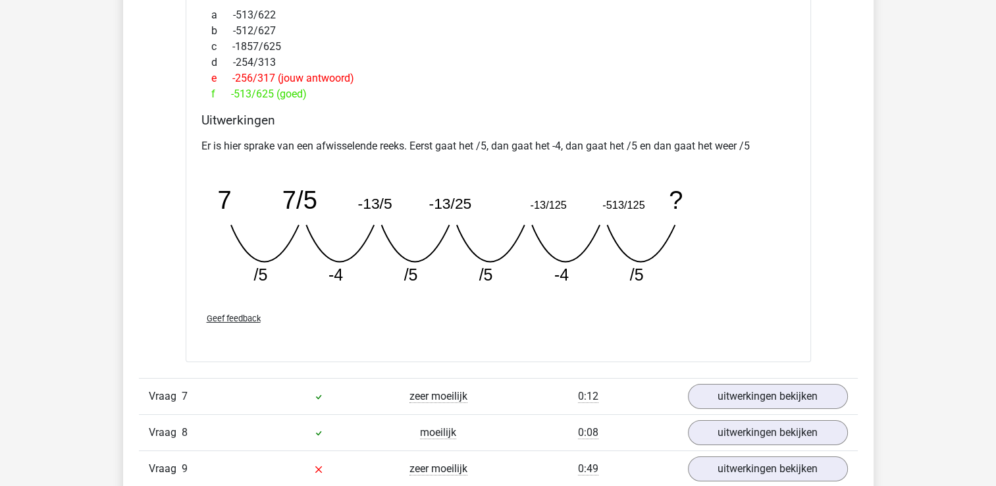
click at [352, 278] on icon "image/svg+xml 7 7/5 -13/5 -13/25 -13/125 -513/125 ? /5 -4 /5 /5 -4" at bounding box center [464, 231] width 527 height 132
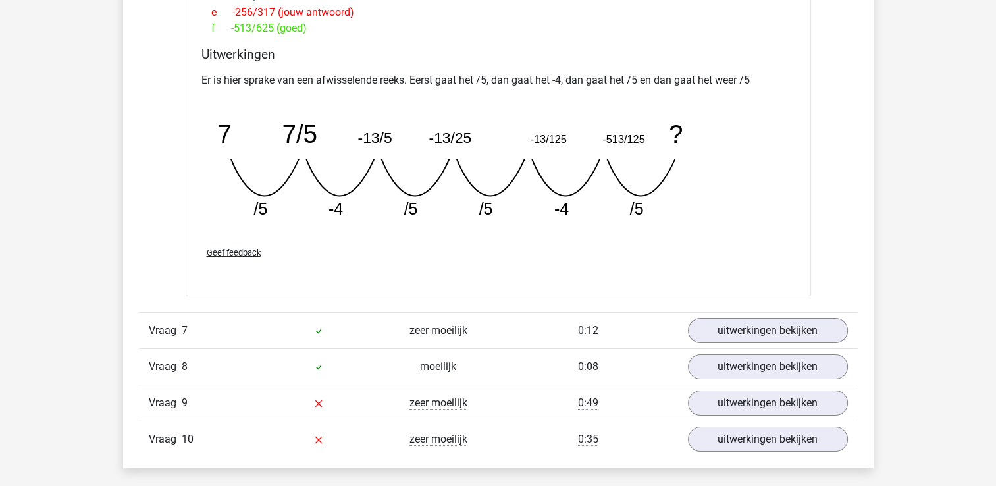
scroll to position [4901, 0]
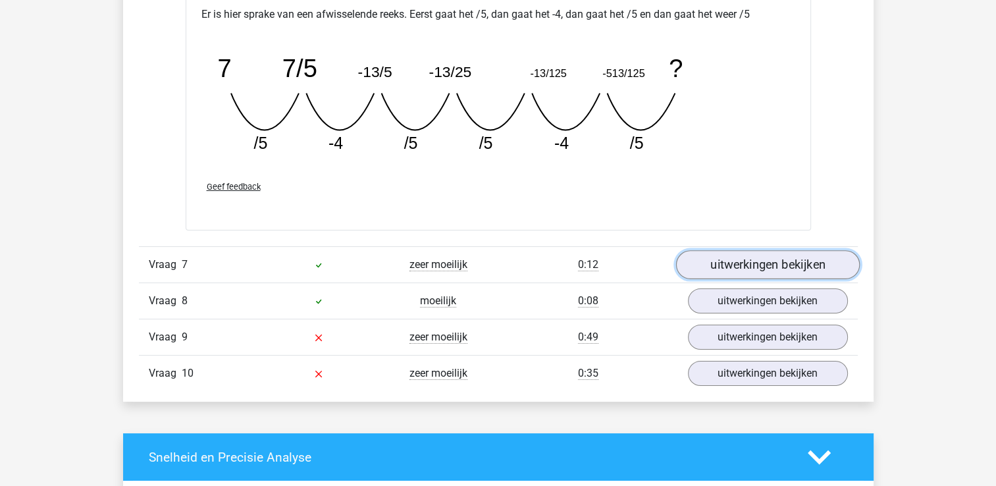
click at [731, 259] on link "uitwerkingen bekijken" at bounding box center [767, 264] width 184 height 29
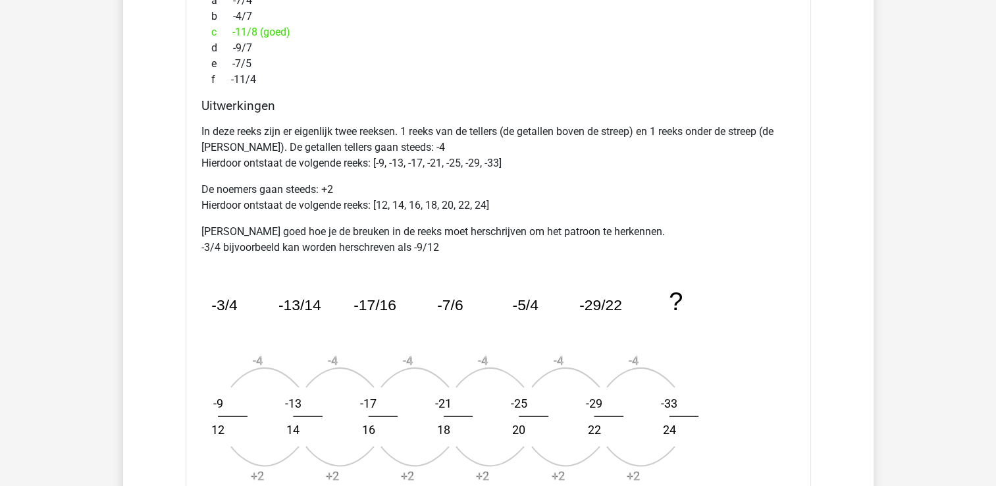
scroll to position [5428, 0]
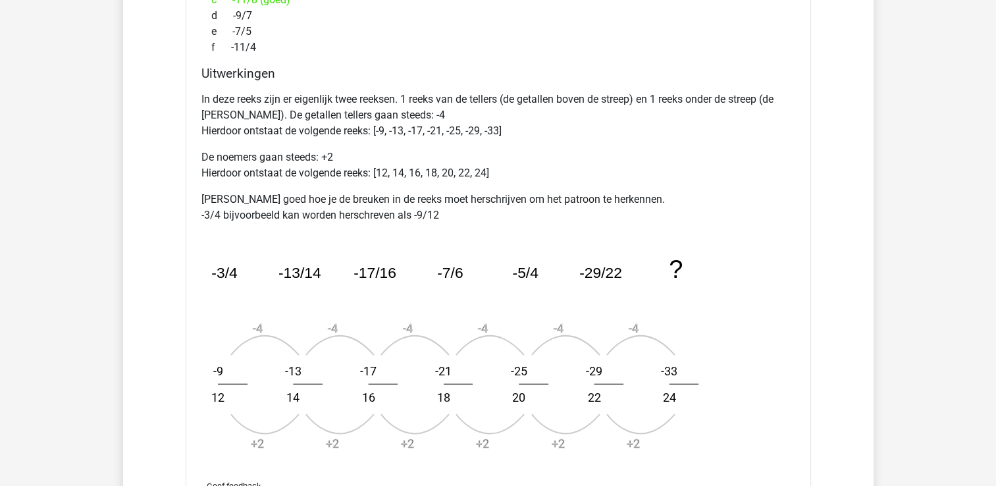
drag, startPoint x: 812, startPoint y: 327, endPoint x: 822, endPoint y: 325, distance: 10.6
drag, startPoint x: 822, startPoint y: 325, endPoint x: 804, endPoint y: 392, distance: 69.6
click at [804, 392] on div "Welk getal hoort op de plek van het vraagteken? image/svg+xml -3/4 -13/14 -17/1…" at bounding box center [498, 151] width 625 height 758
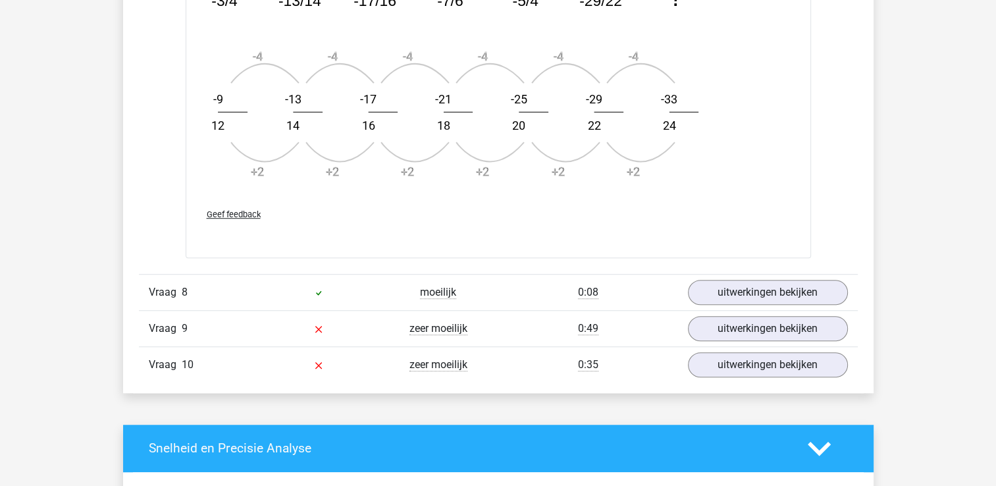
scroll to position [5757, 0]
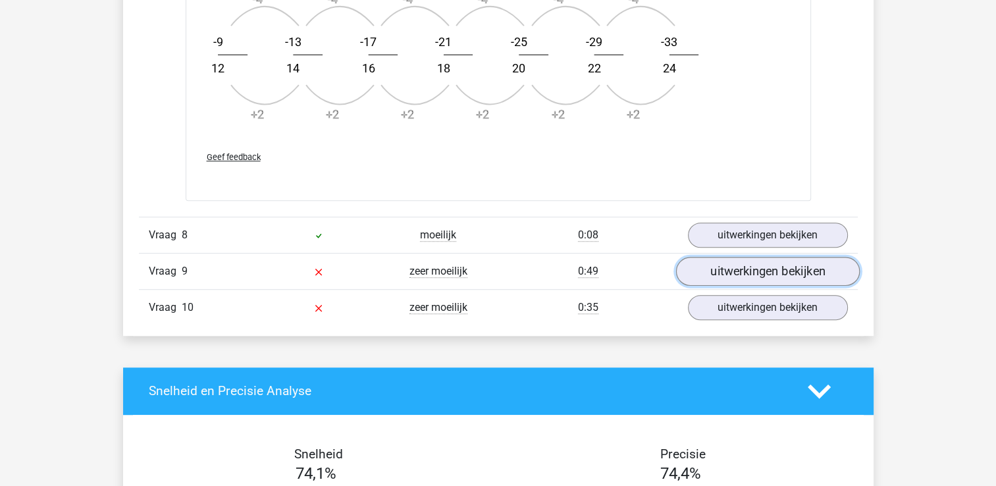
click at [775, 267] on link "uitwerkingen bekijken" at bounding box center [767, 271] width 184 height 29
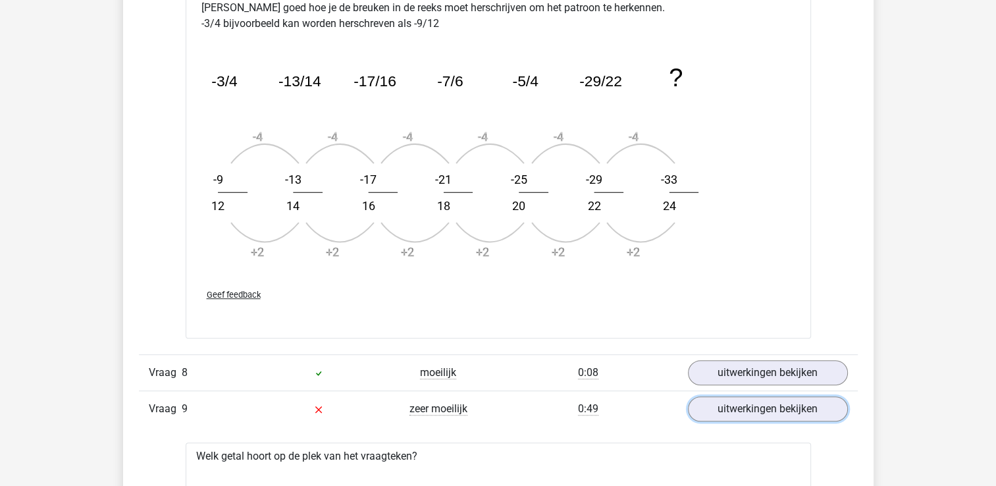
scroll to position [5625, 0]
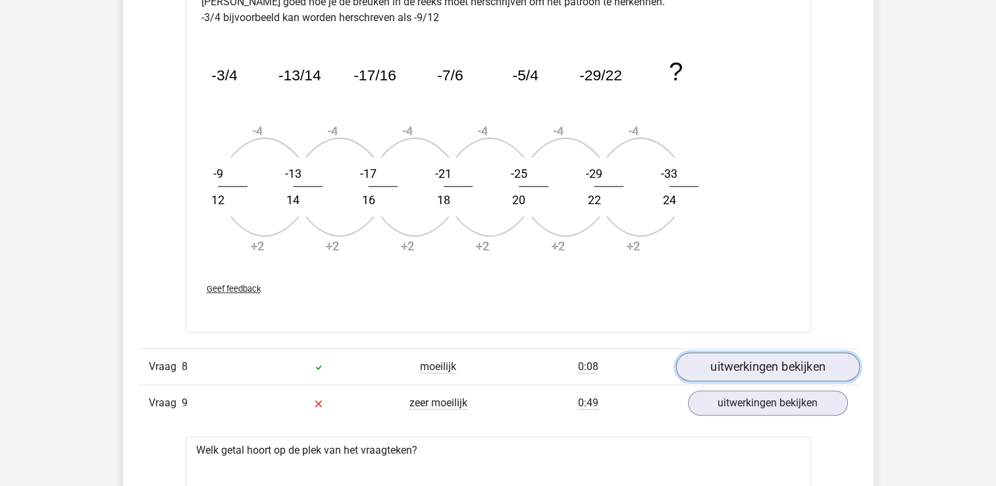
click at [754, 359] on link "uitwerkingen bekijken" at bounding box center [767, 366] width 184 height 29
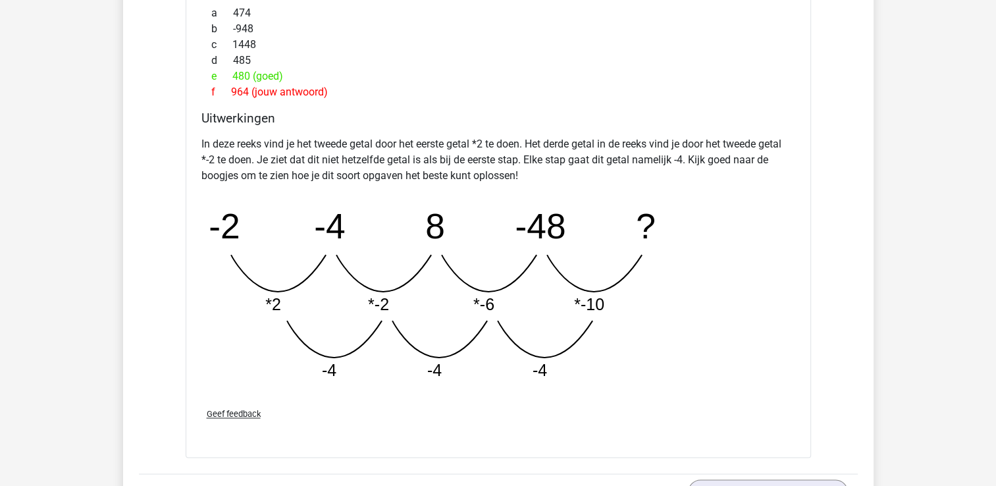
scroll to position [6965, 0]
